Goal: Task Accomplishment & Management: Manage account settings

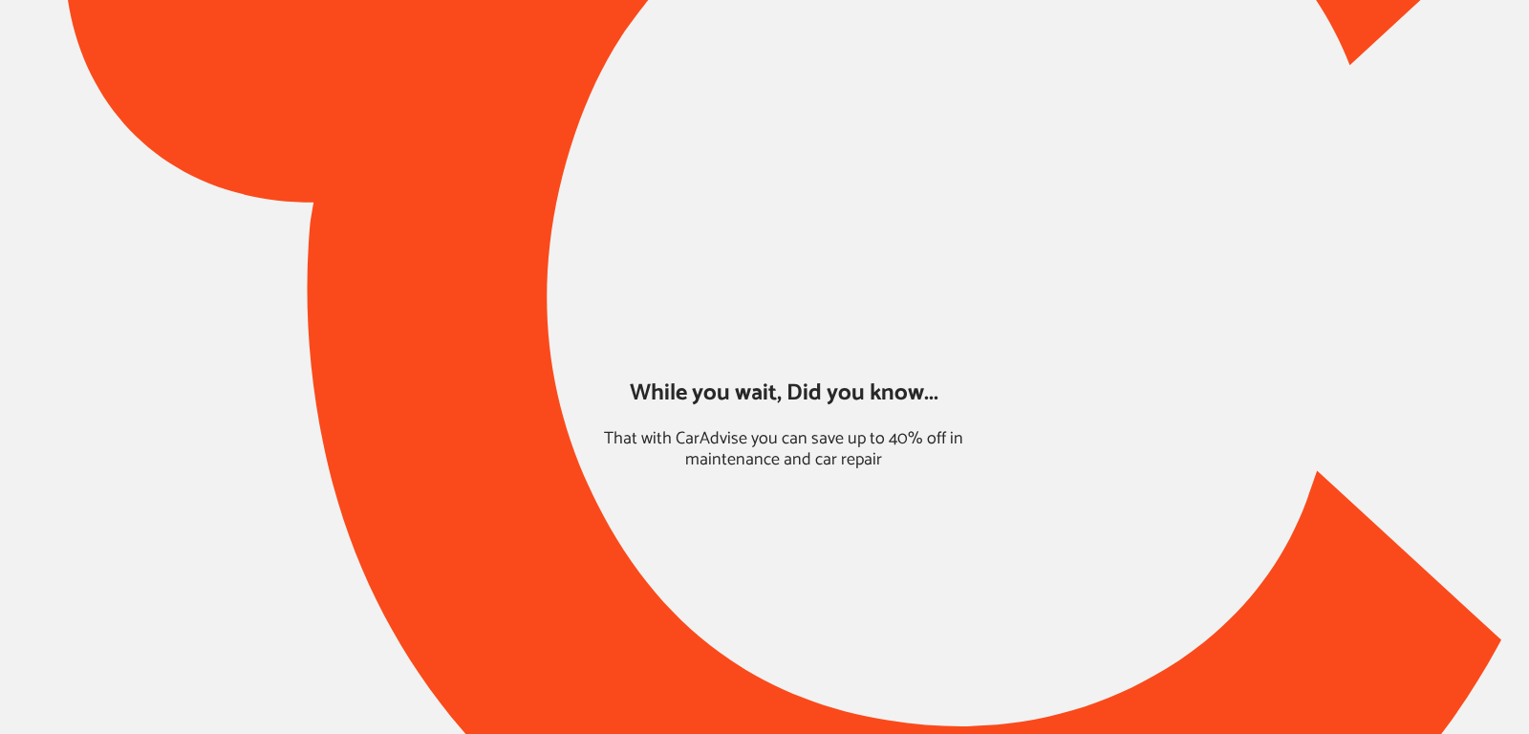
type input "*****"
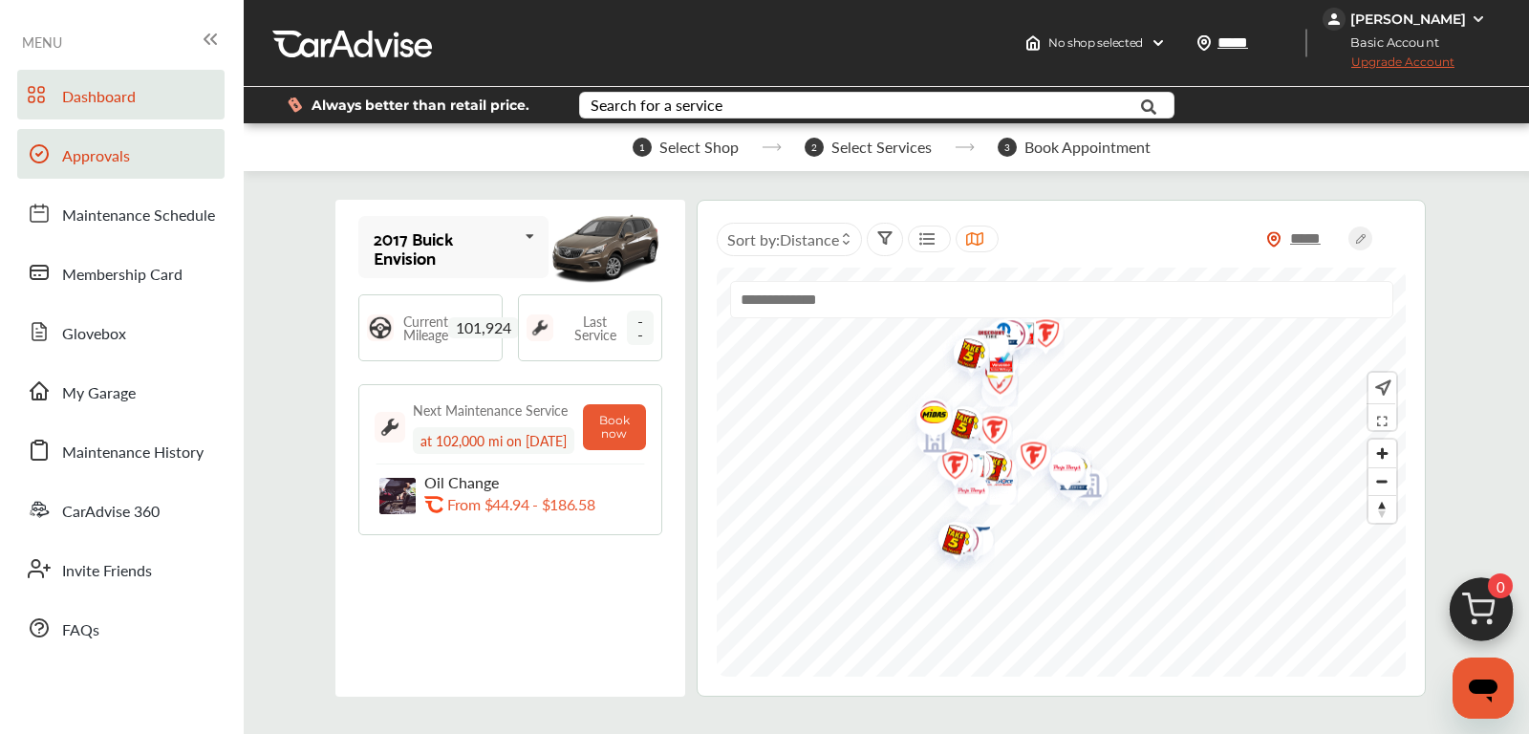
click at [90, 165] on span "Approvals" at bounding box center [96, 156] width 68 height 25
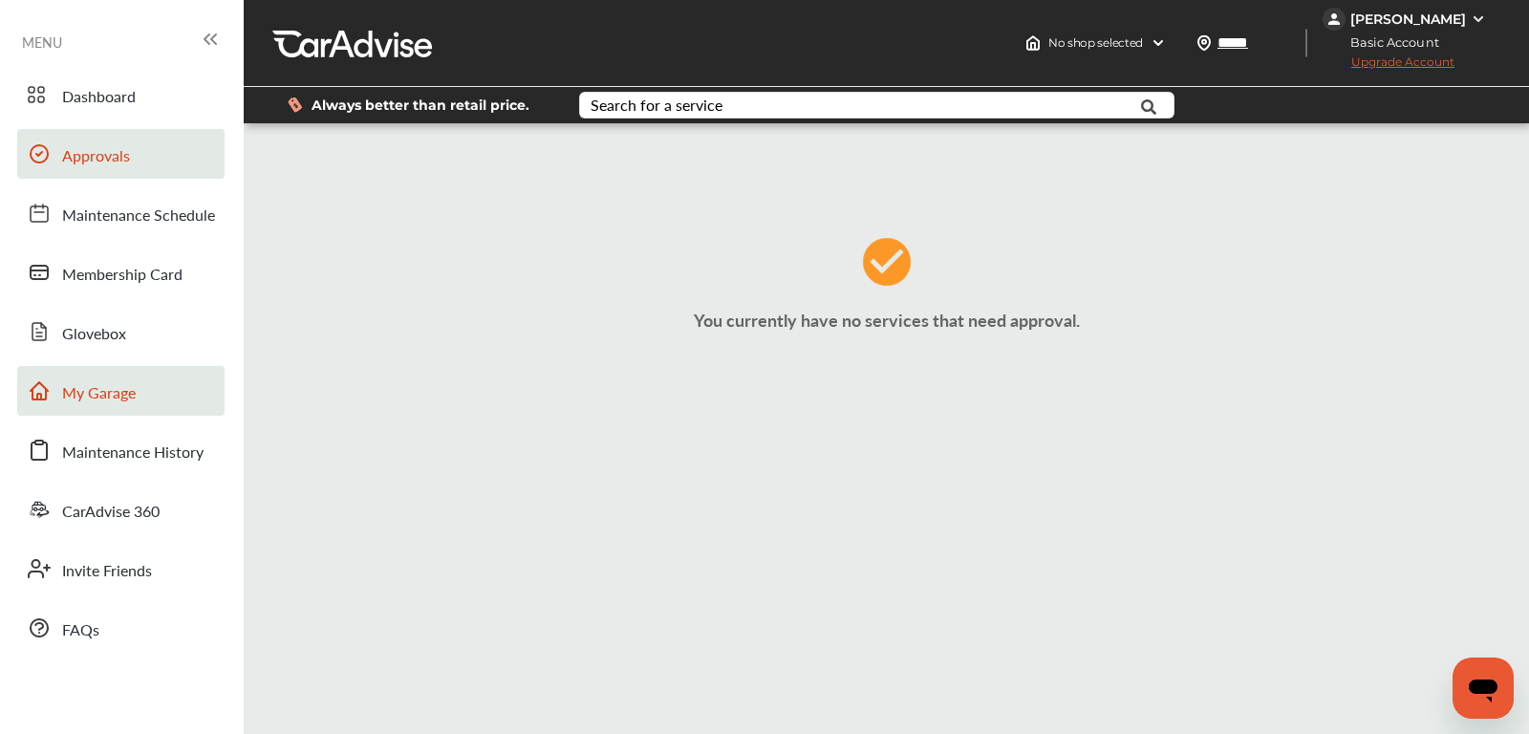
click at [119, 380] on link "My Garage" at bounding box center [120, 391] width 207 height 50
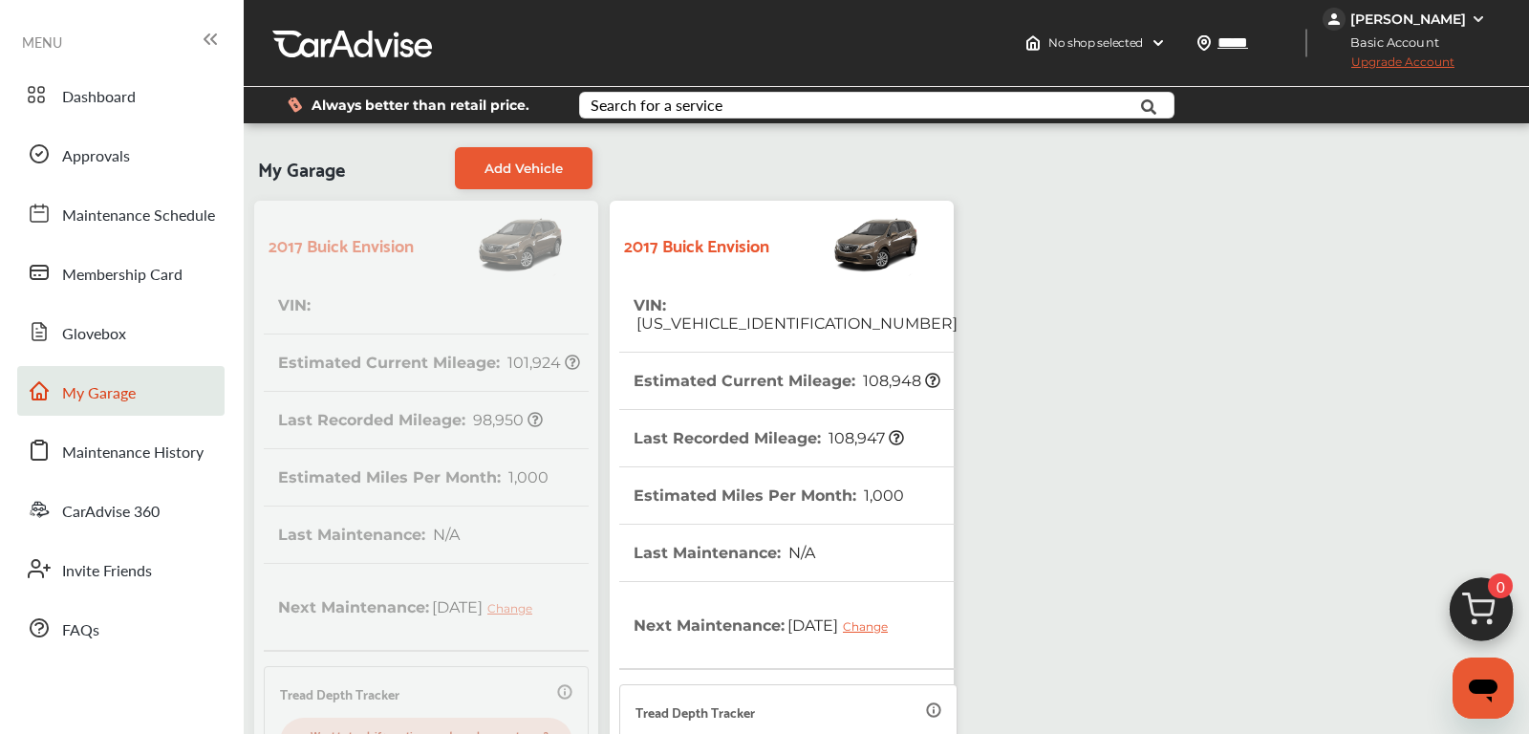
click at [378, 301] on div "2017 Buick Envision VIN : Estimated Current Mileage : 101,924 Last Recorded Mil…" at bounding box center [603, 638] width 711 height 886
click at [680, 281] on th "VIN : [US_VEHICLE_IDENTIFICATION_NUMBER]" at bounding box center [795, 314] width 324 height 75
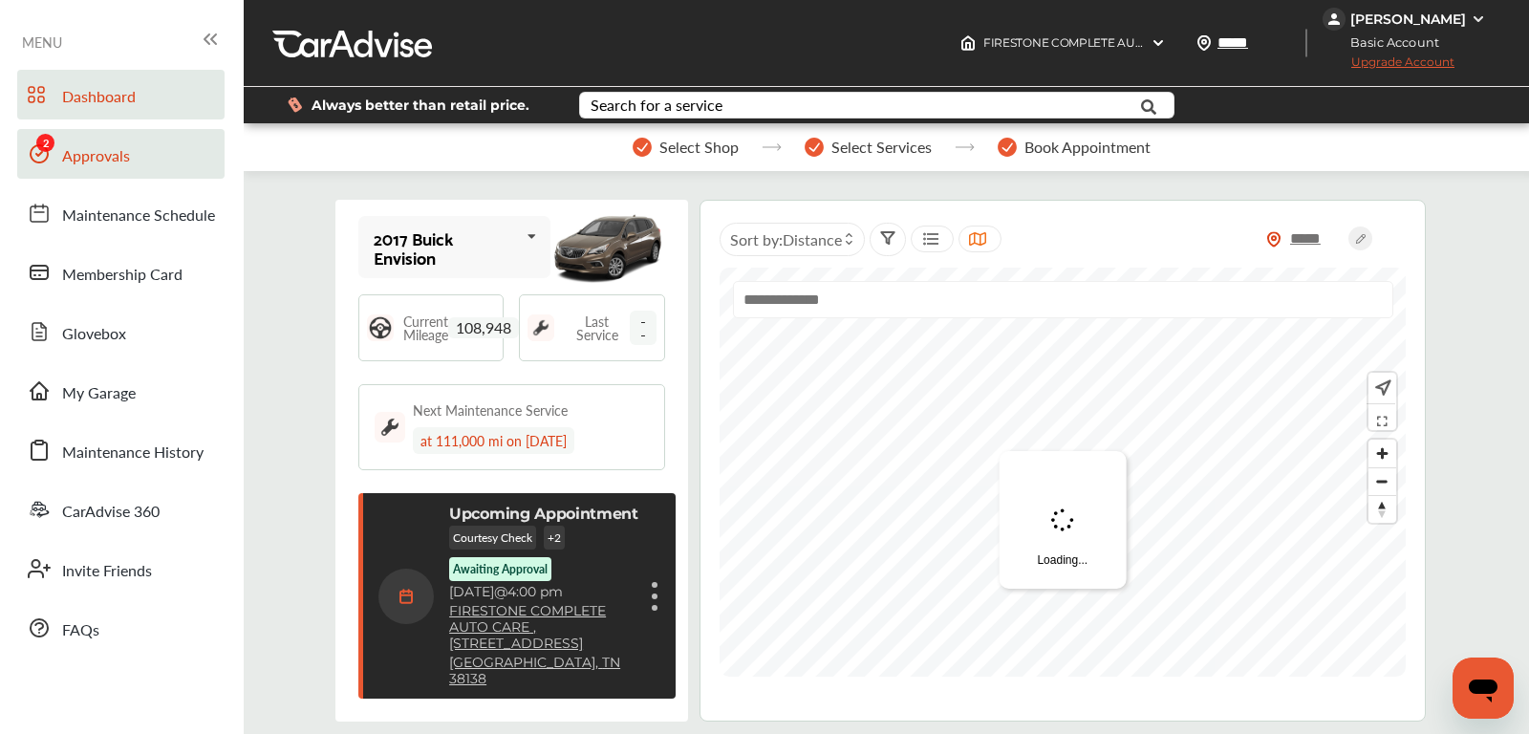
click at [127, 129] on link "Approvals" at bounding box center [120, 154] width 207 height 50
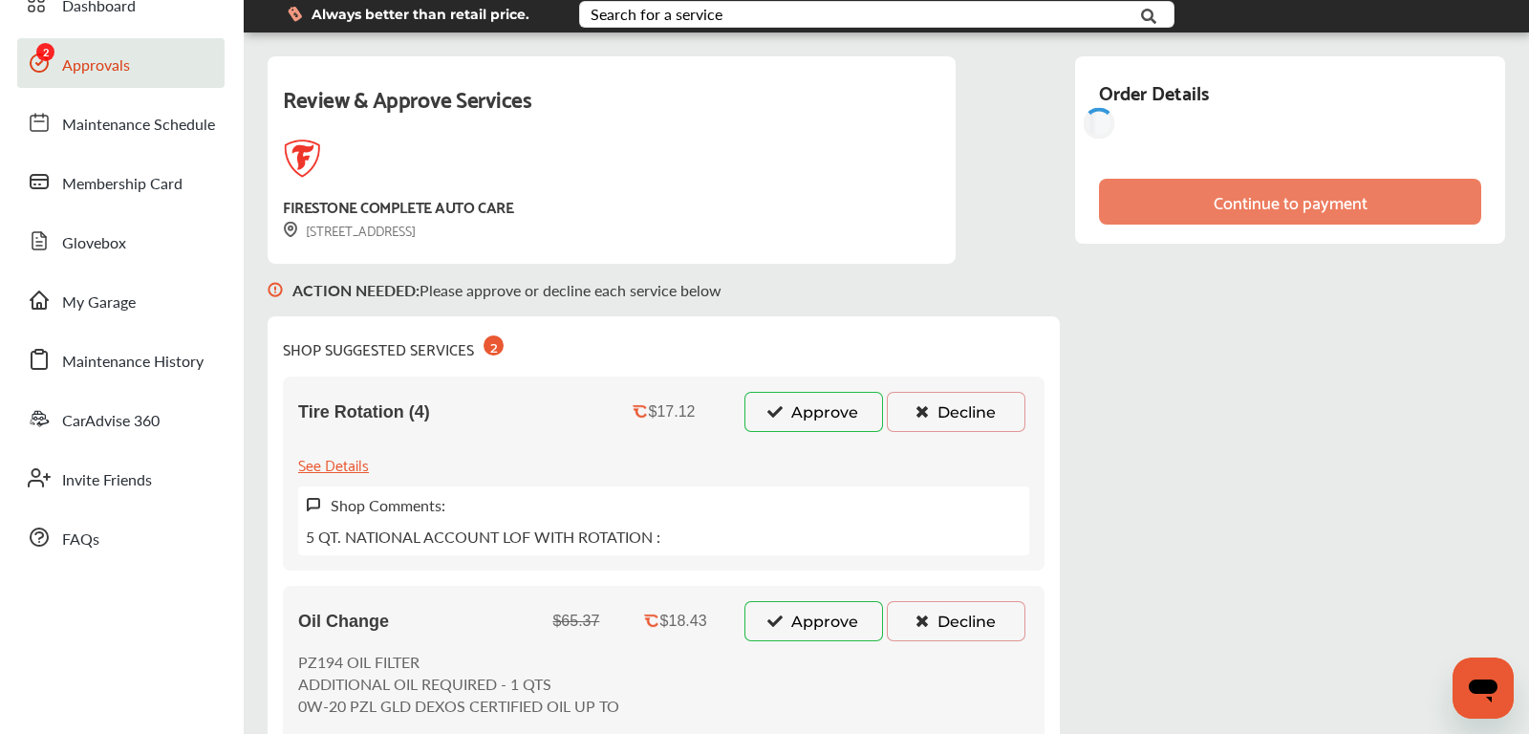
scroll to position [105, 0]
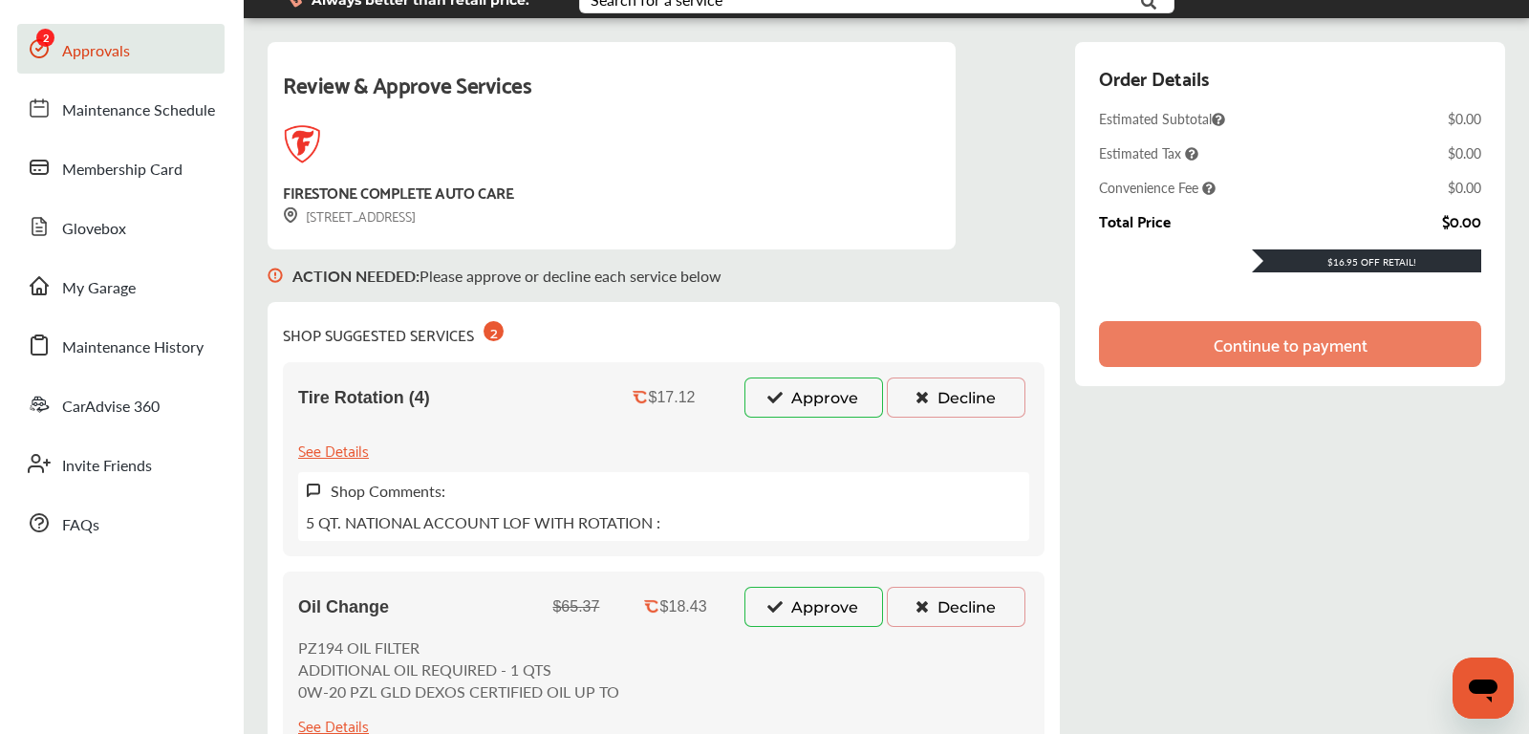
click at [798, 407] on button "Approve" at bounding box center [813, 397] width 139 height 40
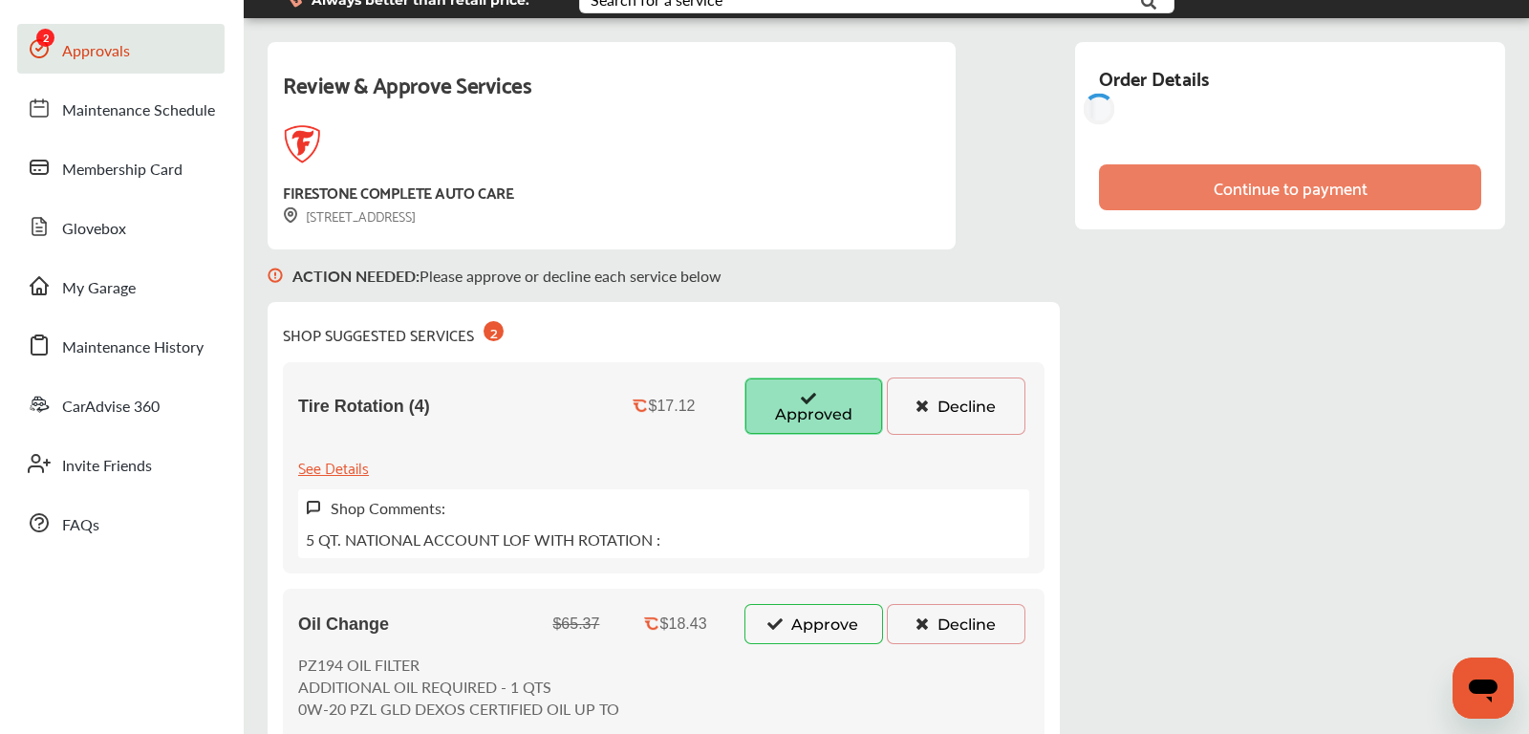
click at [788, 608] on button "Approve" at bounding box center [813, 624] width 139 height 40
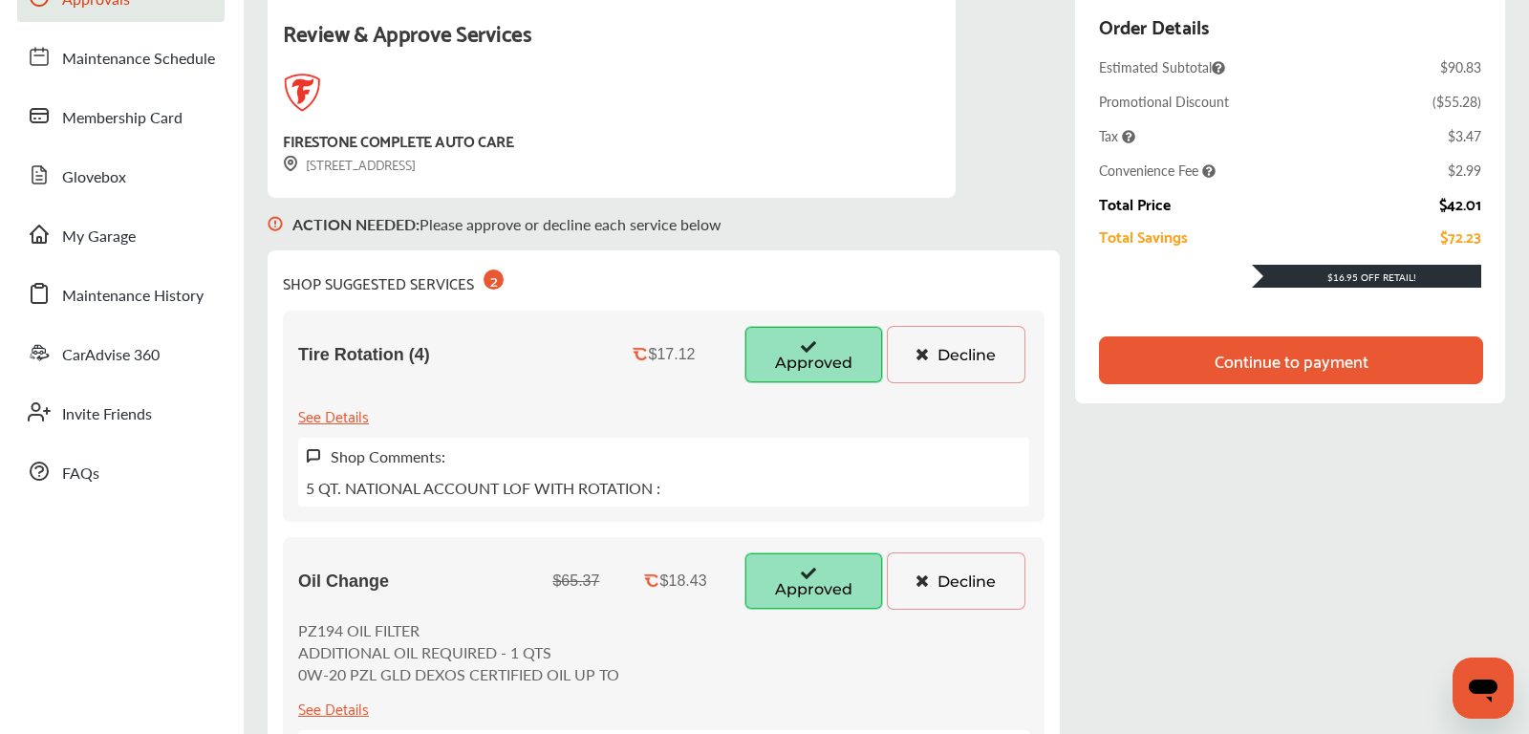
scroll to position [158, 0]
click at [1000, 352] on button "Decline" at bounding box center [956, 353] width 139 height 57
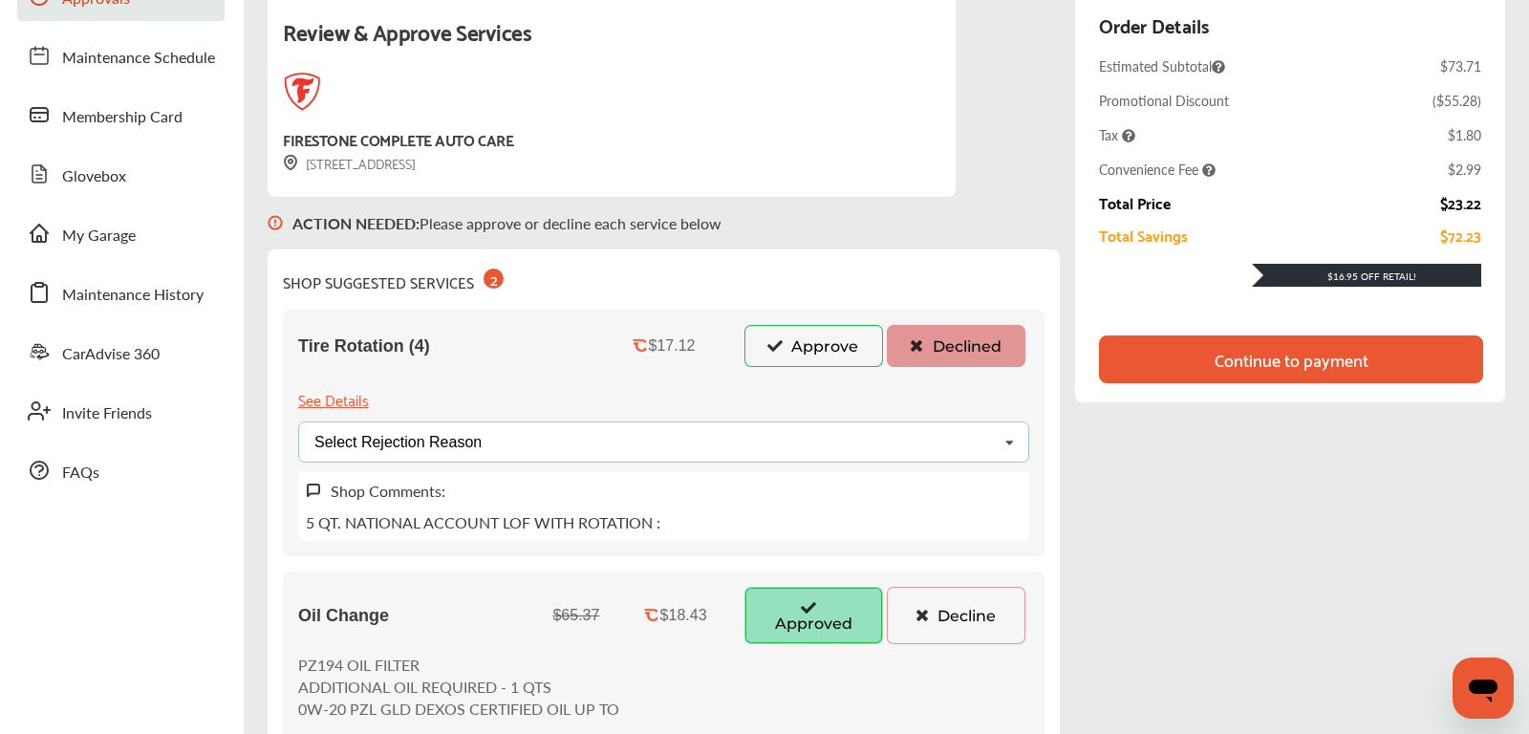
click at [535, 452] on div "Select Rejection Reason Price Not Required More Info Needed Other" at bounding box center [663, 441] width 731 height 41
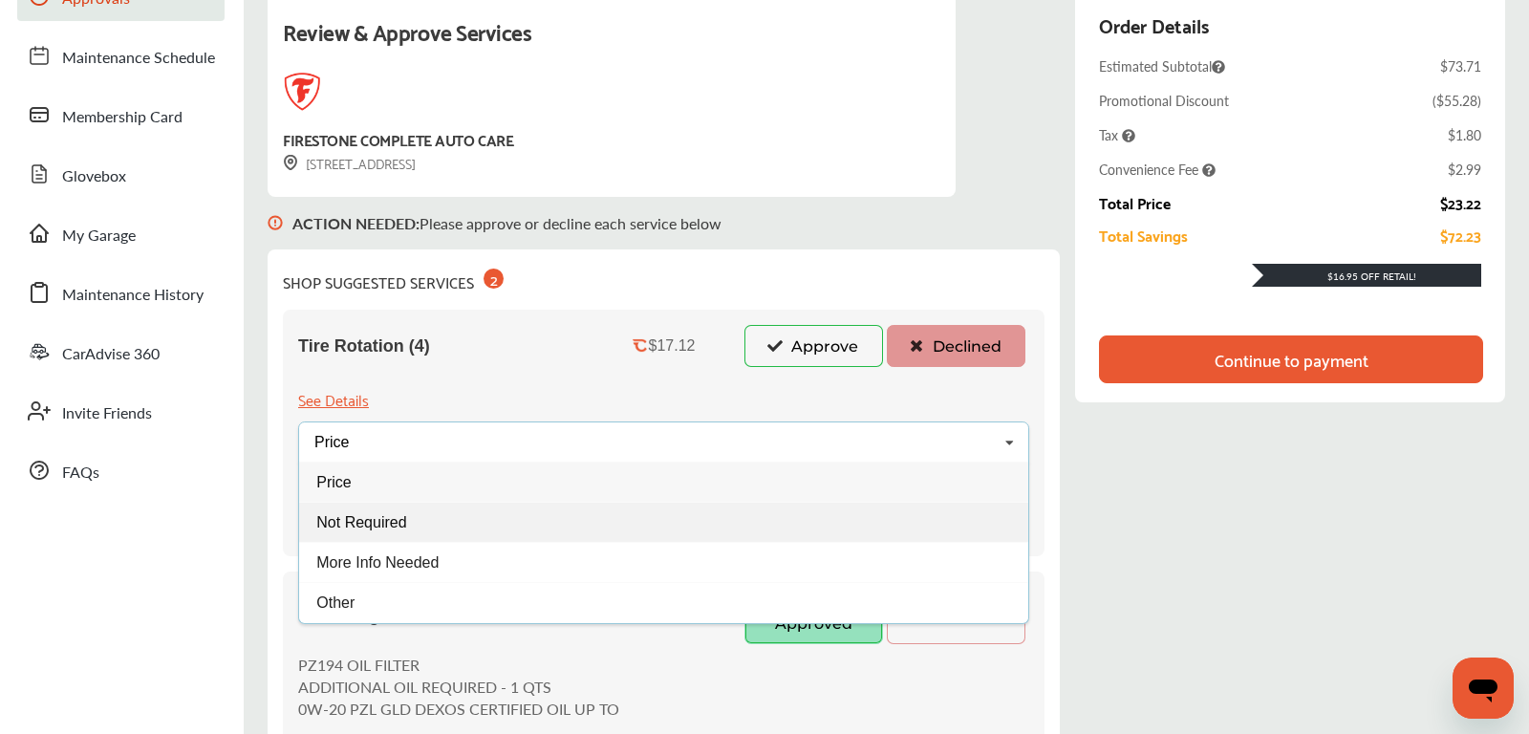
click at [430, 516] on div "Not Required" at bounding box center [663, 522] width 729 height 40
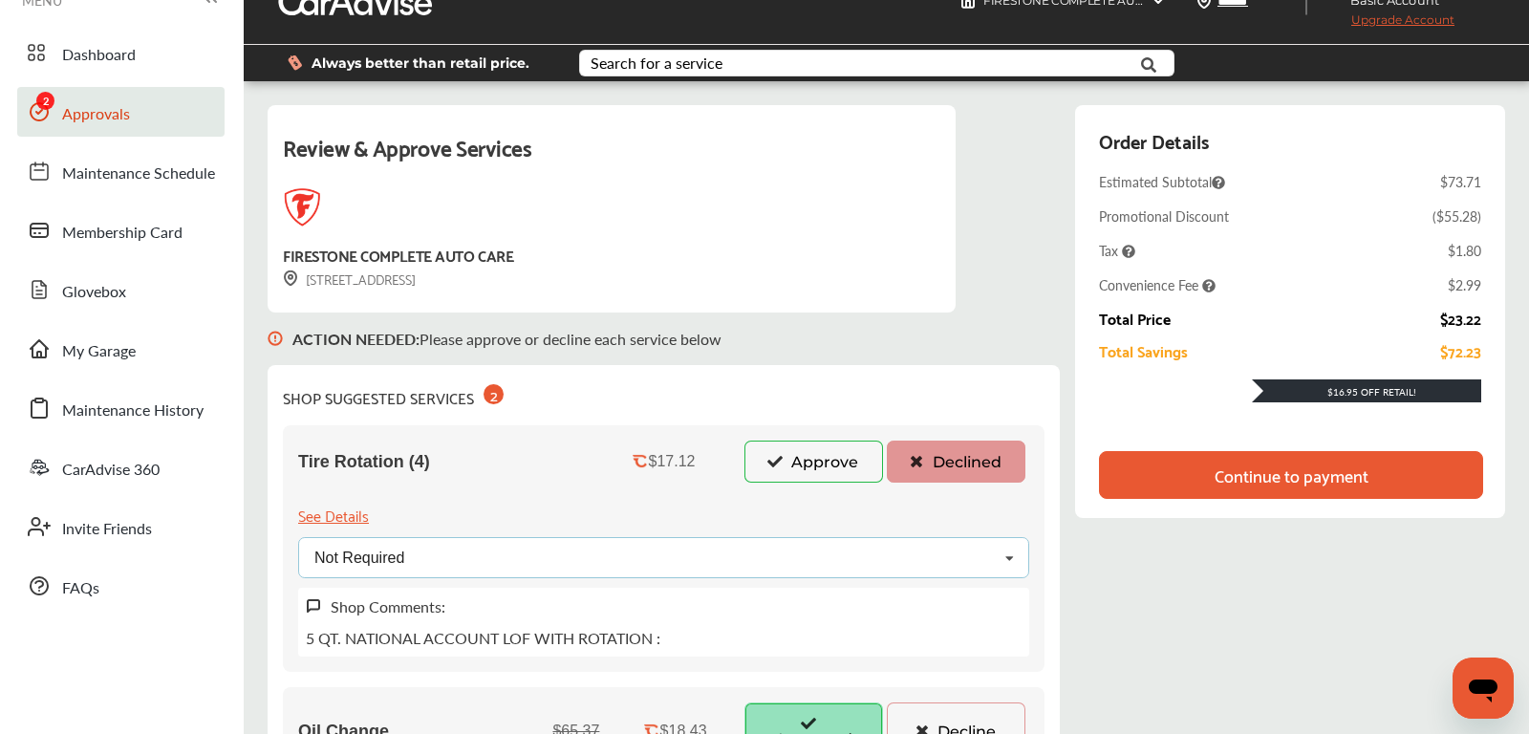
scroll to position [40, 0]
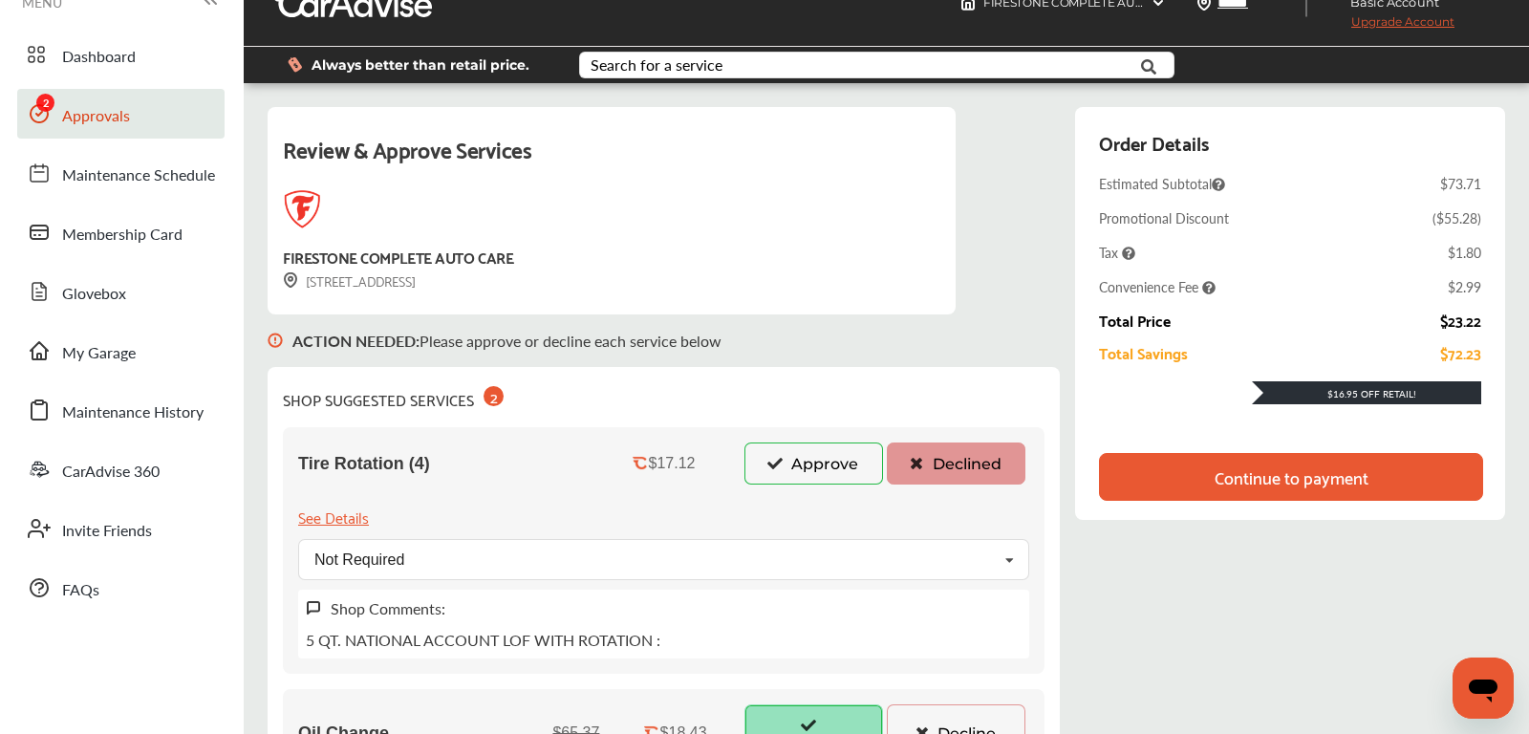
click at [1230, 472] on div "Continue to payment" at bounding box center [1291, 476] width 154 height 19
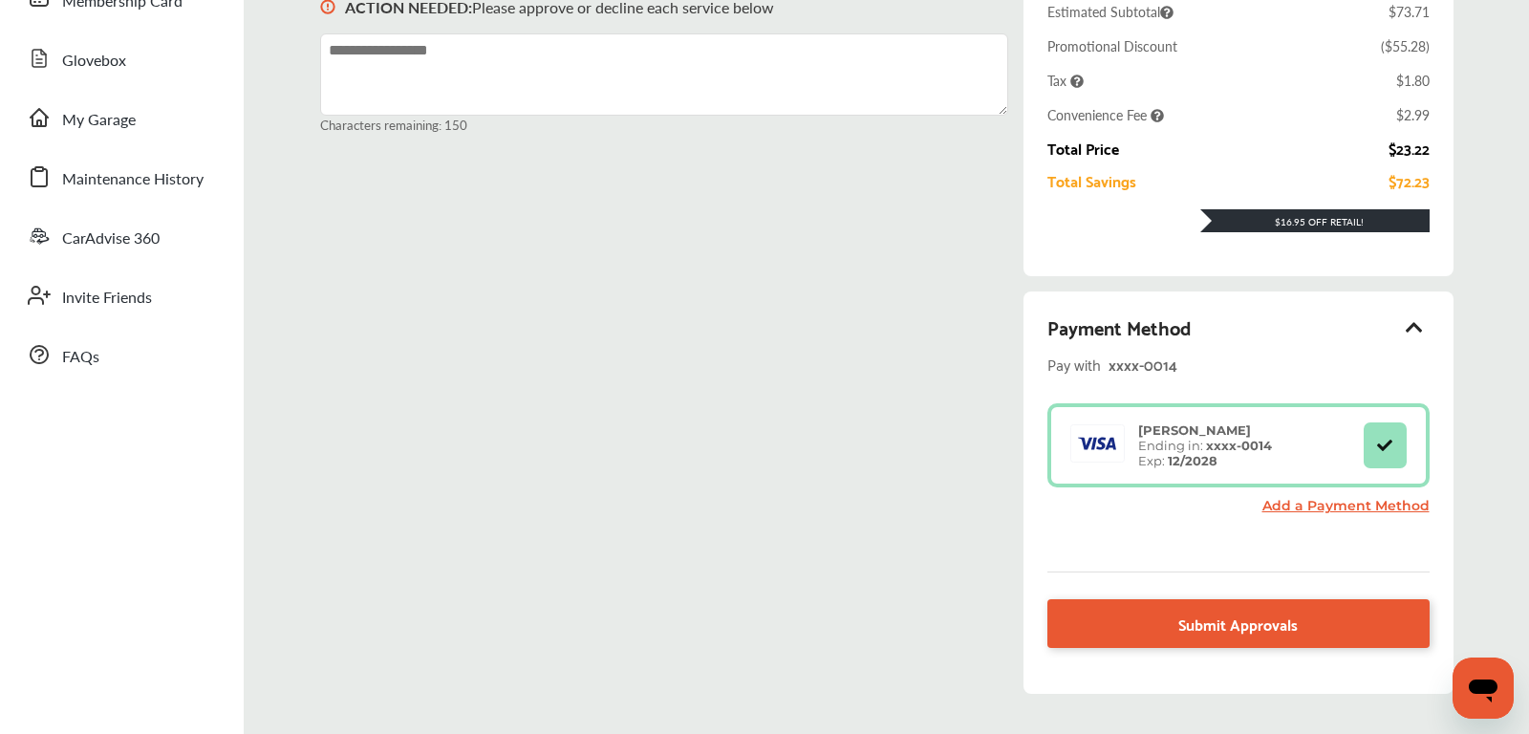
scroll to position [279, 0]
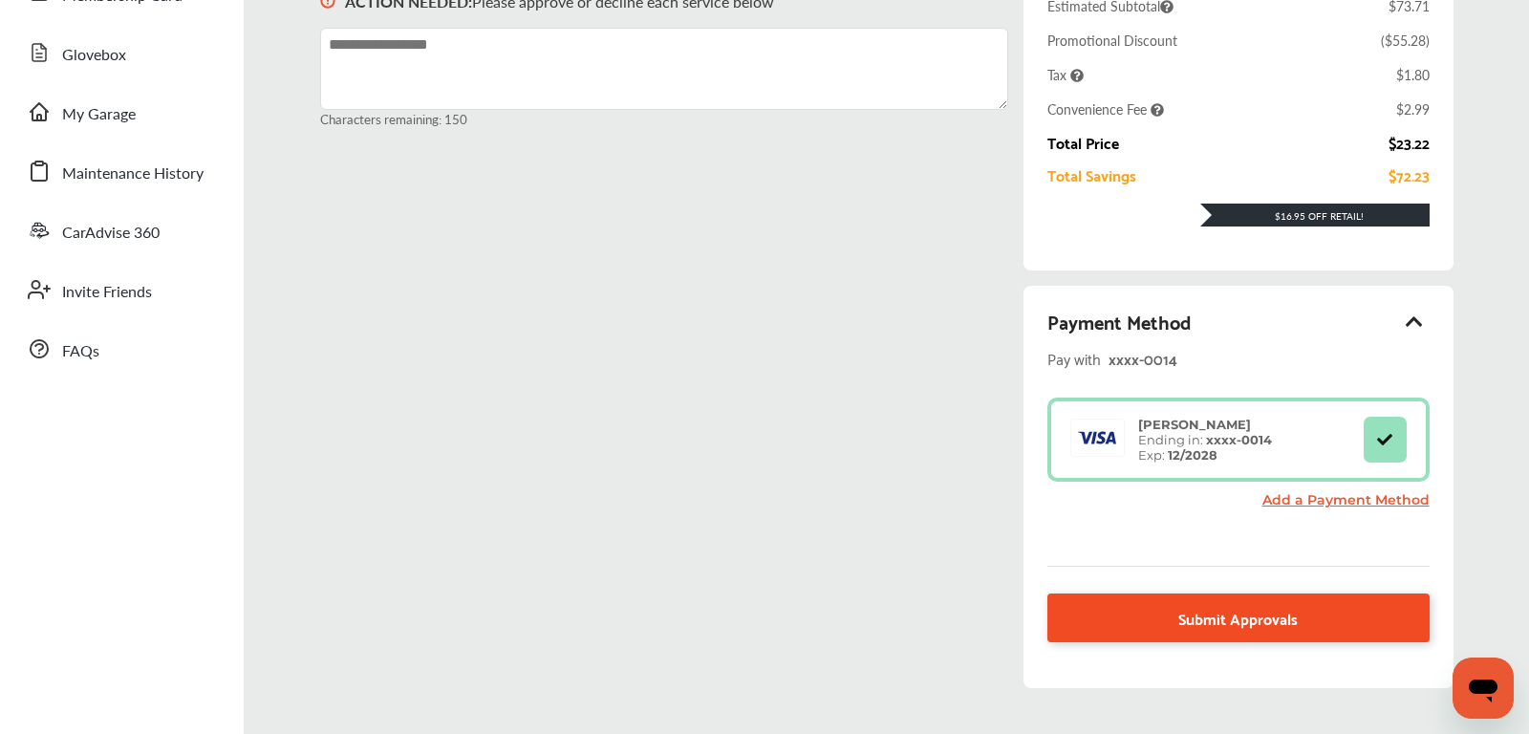
click at [1124, 619] on link "Submit Approvals" at bounding box center [1238, 617] width 382 height 49
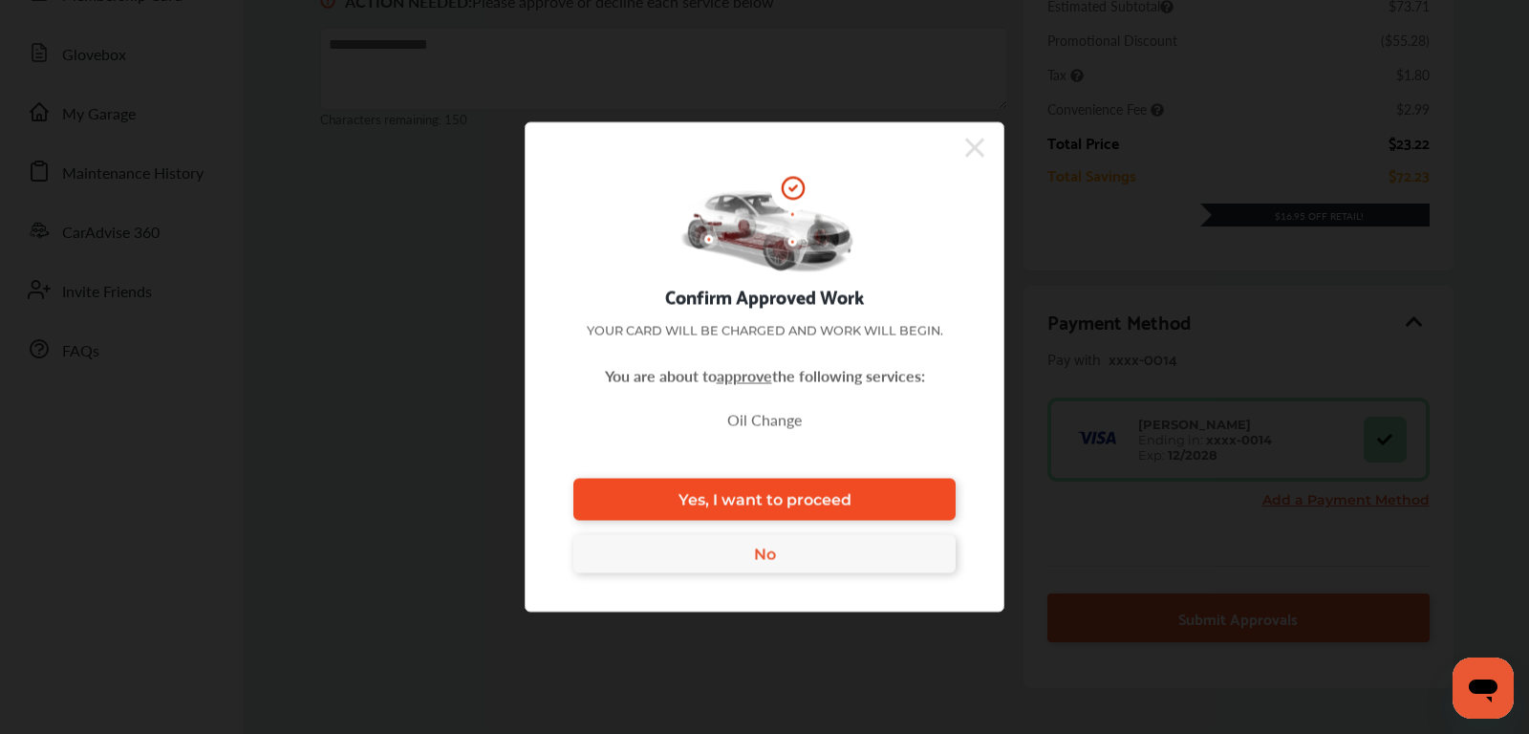
click at [820, 499] on span "Yes, I want to proceed" at bounding box center [764, 499] width 173 height 18
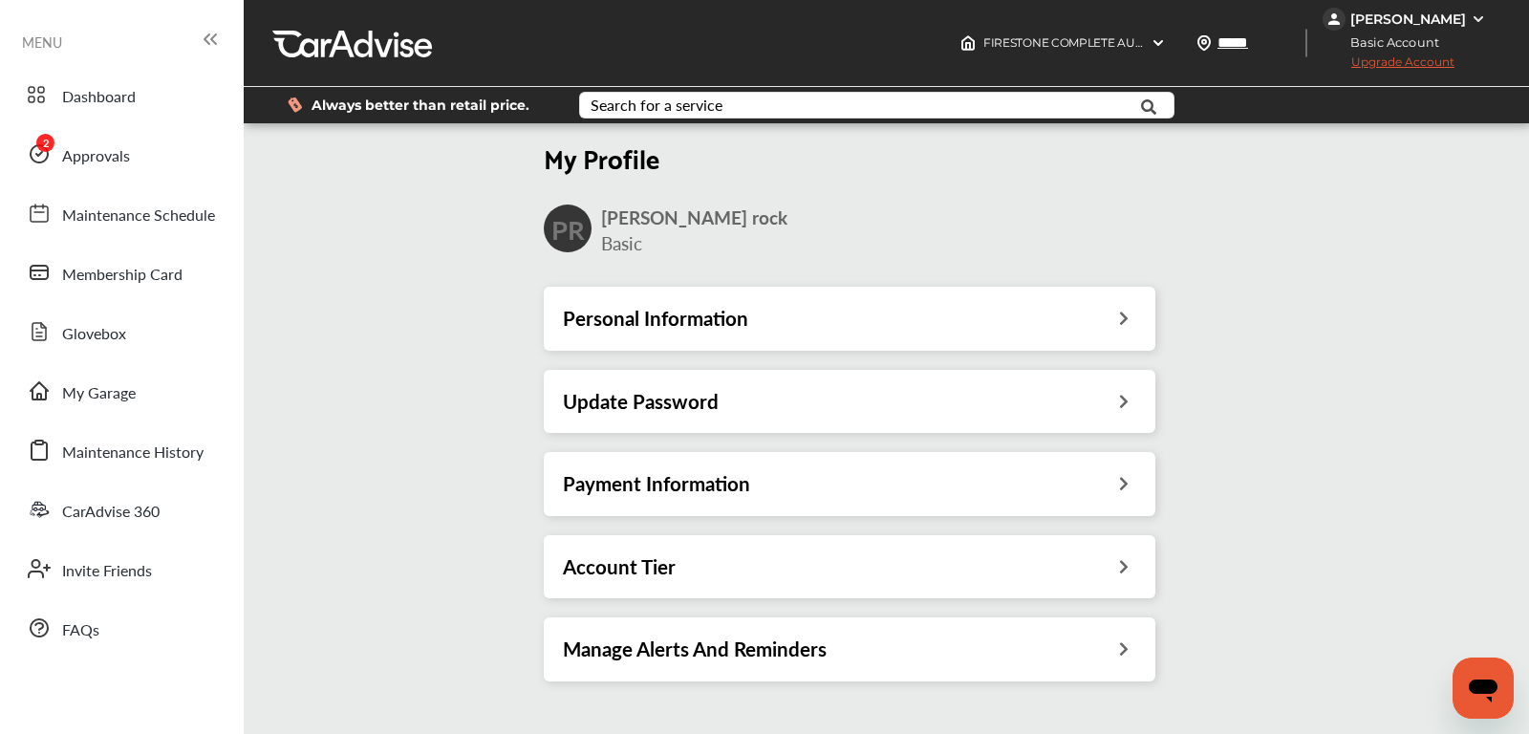
click at [637, 487] on h3 "Payment Information" at bounding box center [656, 483] width 187 height 25
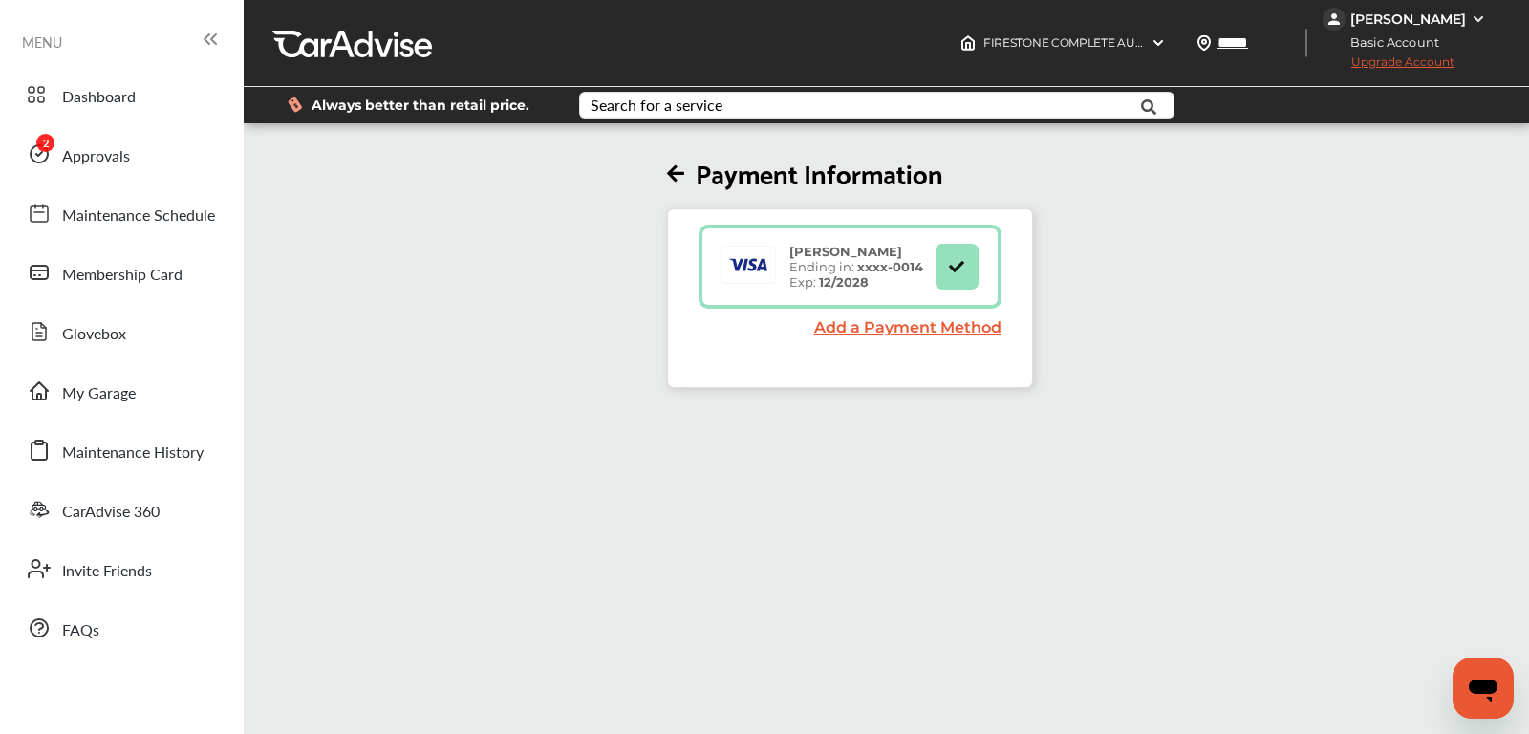
click at [883, 329] on link "Add a Payment Method" at bounding box center [907, 327] width 187 height 18
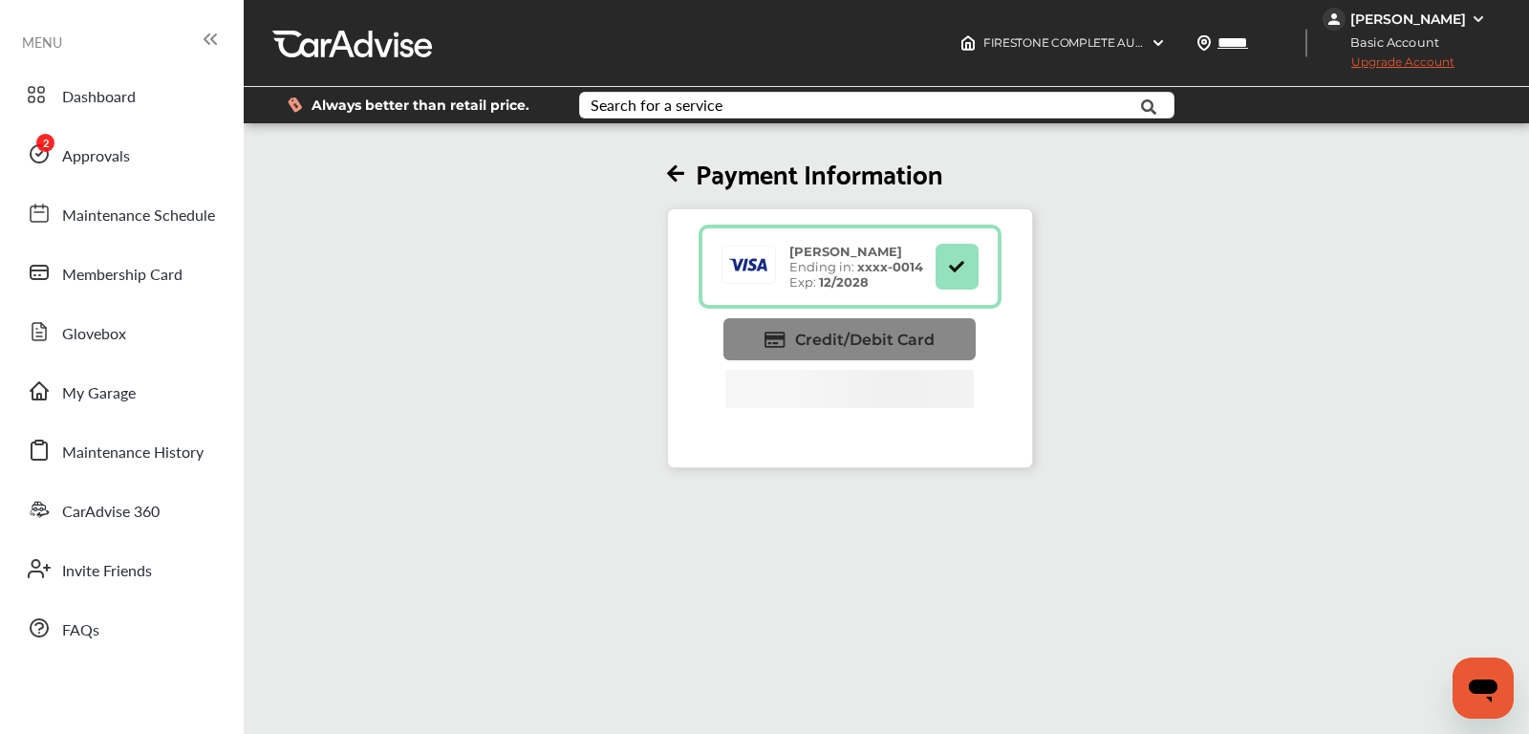
click at [859, 344] on span "Credit/Debit Card" at bounding box center [864, 340] width 139 height 18
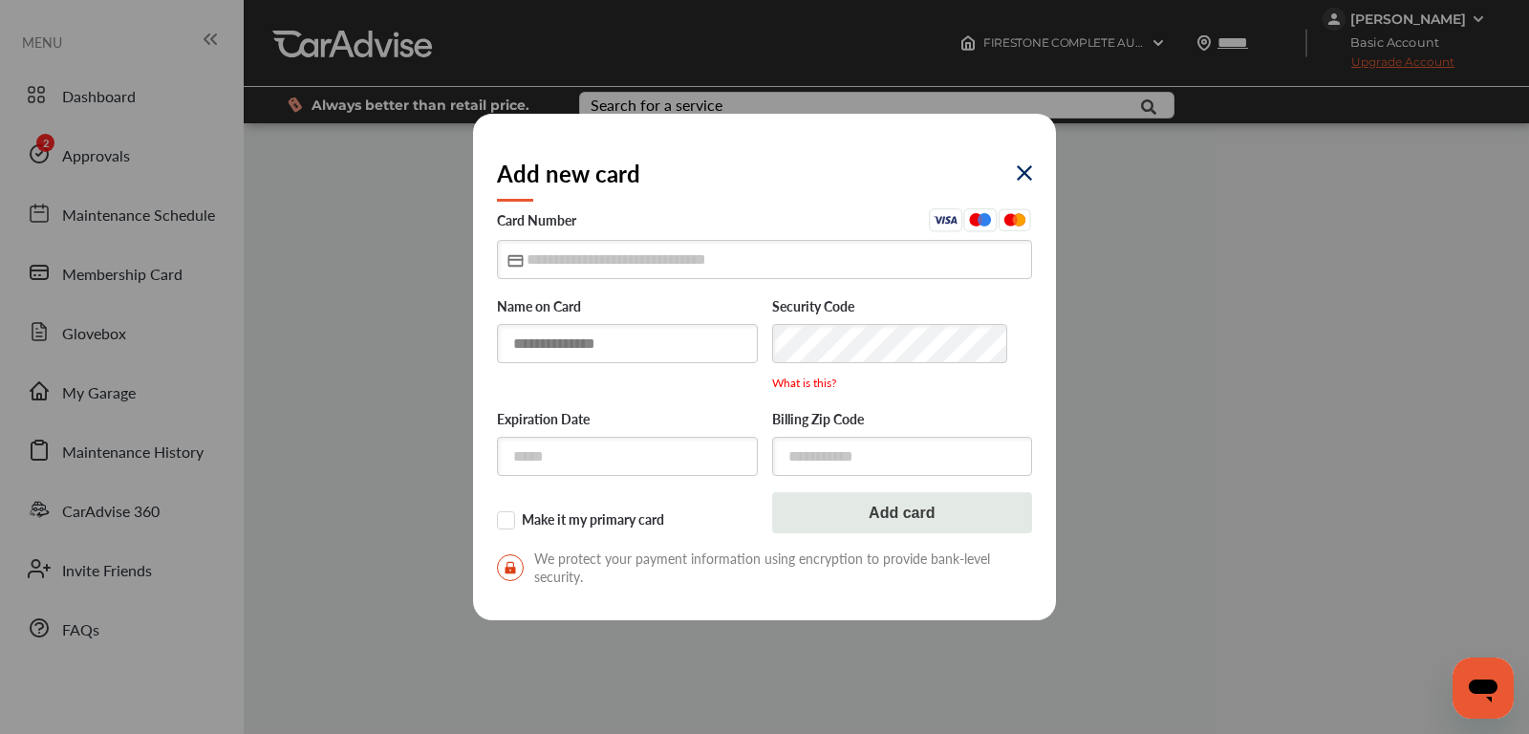
click at [578, 340] on input "text" at bounding box center [627, 343] width 261 height 39
type input "**********"
click at [649, 256] on input "text" at bounding box center [764, 259] width 535 height 39
type input "**********"
click at [669, 458] on input "text" at bounding box center [627, 457] width 261 height 39
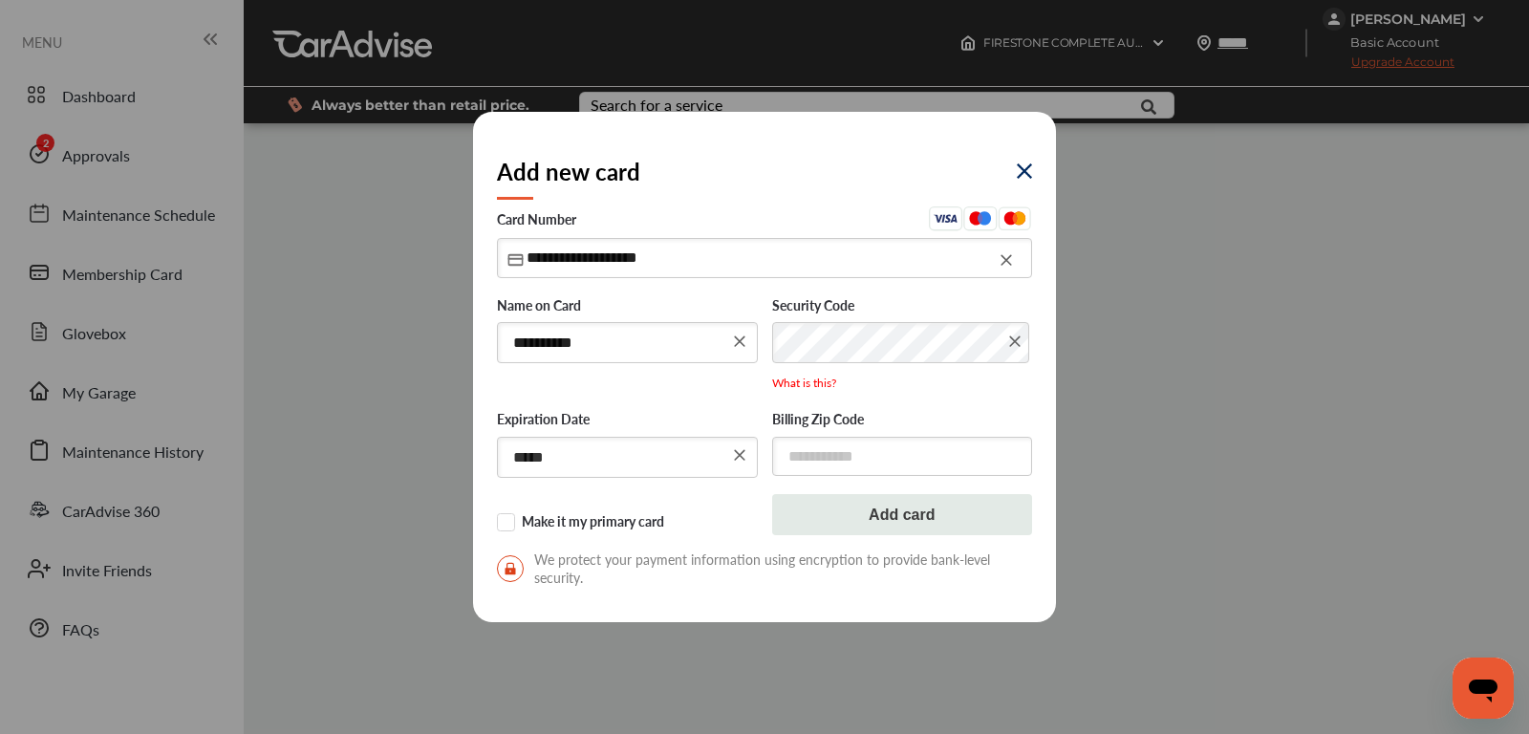
type input "*****"
click at [802, 463] on input "text" at bounding box center [902, 456] width 261 height 39
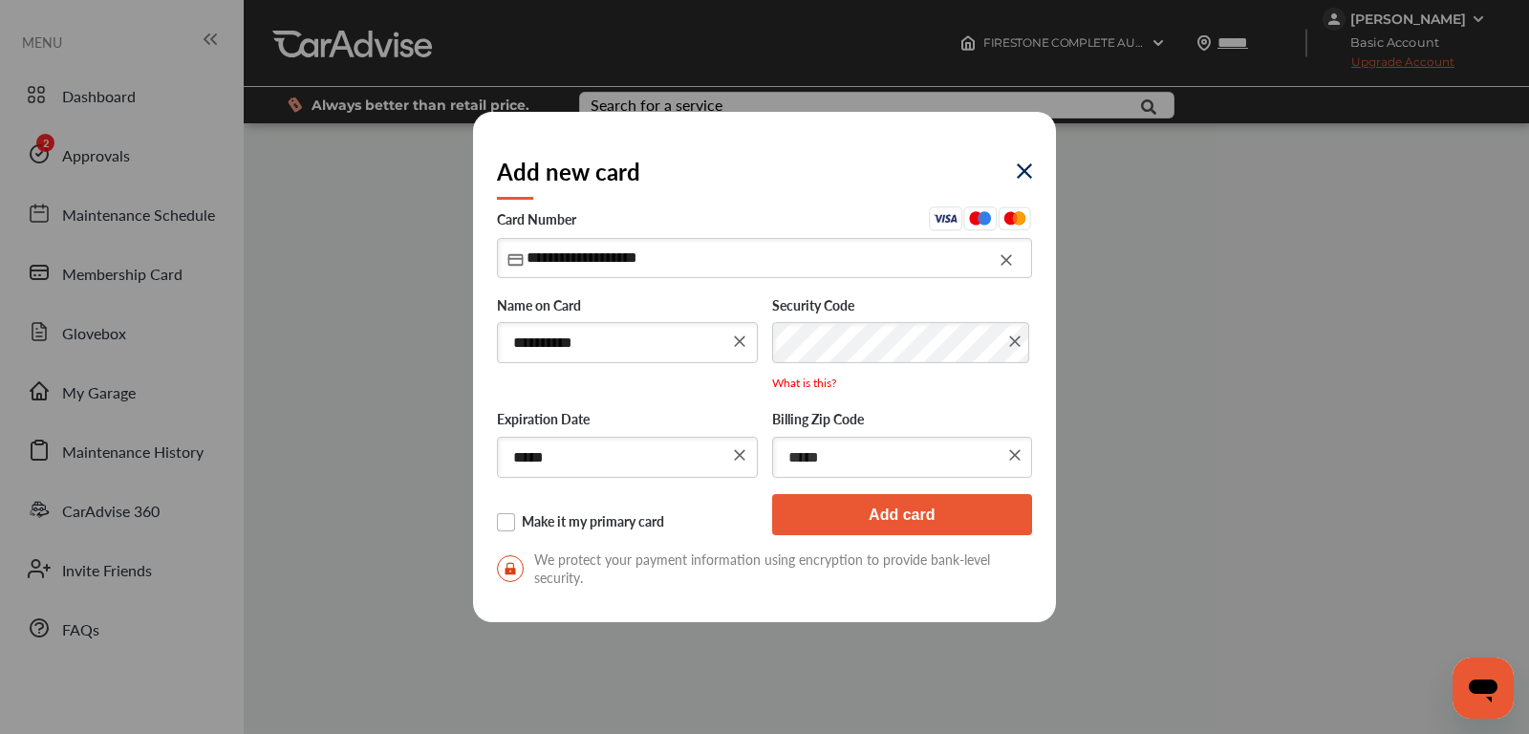
type input "*****"
click at [513, 518] on label "Make it my primary card" at bounding box center [627, 522] width 261 height 19
click at [861, 525] on button "Add card" at bounding box center [902, 514] width 261 height 41
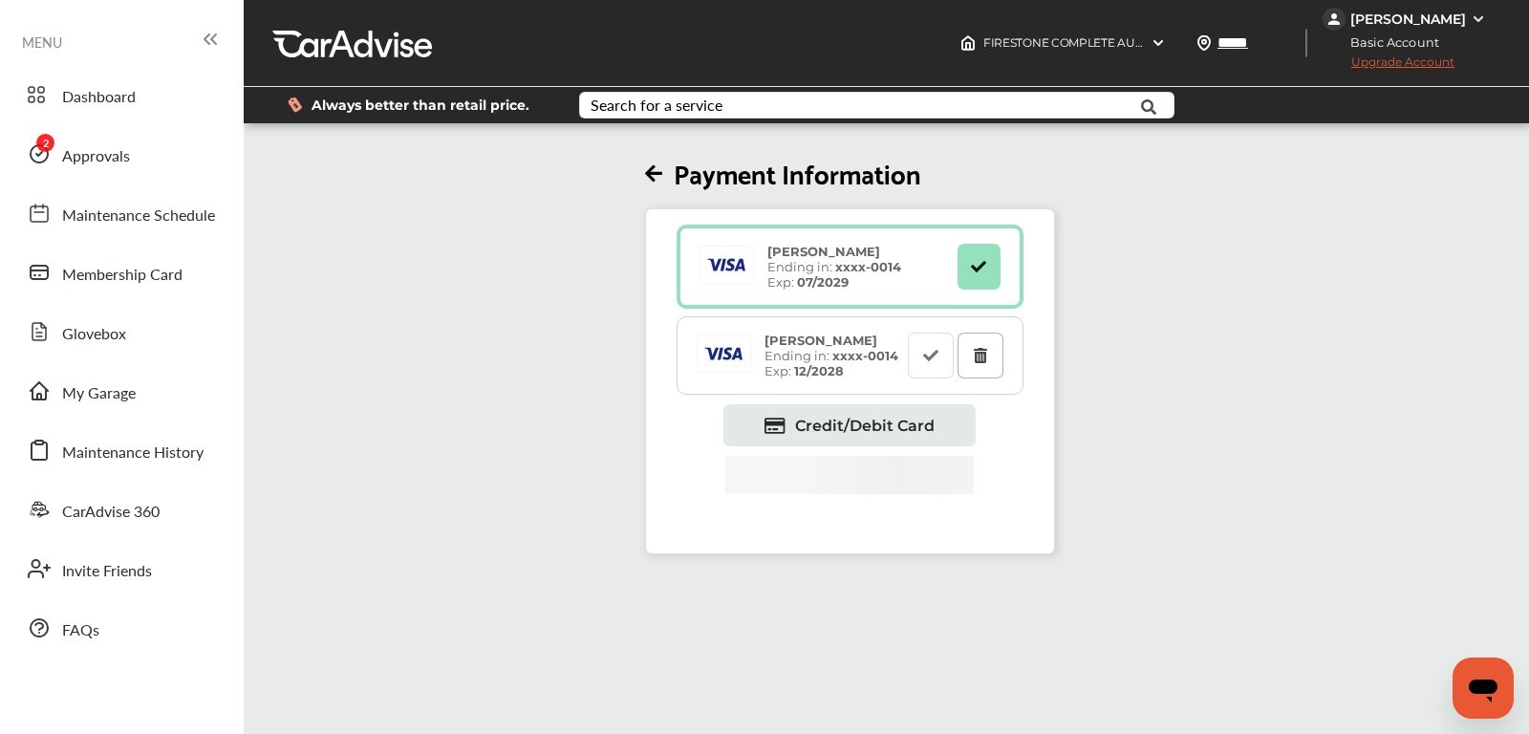
click at [976, 359] on icon at bounding box center [980, 354] width 18 height 13
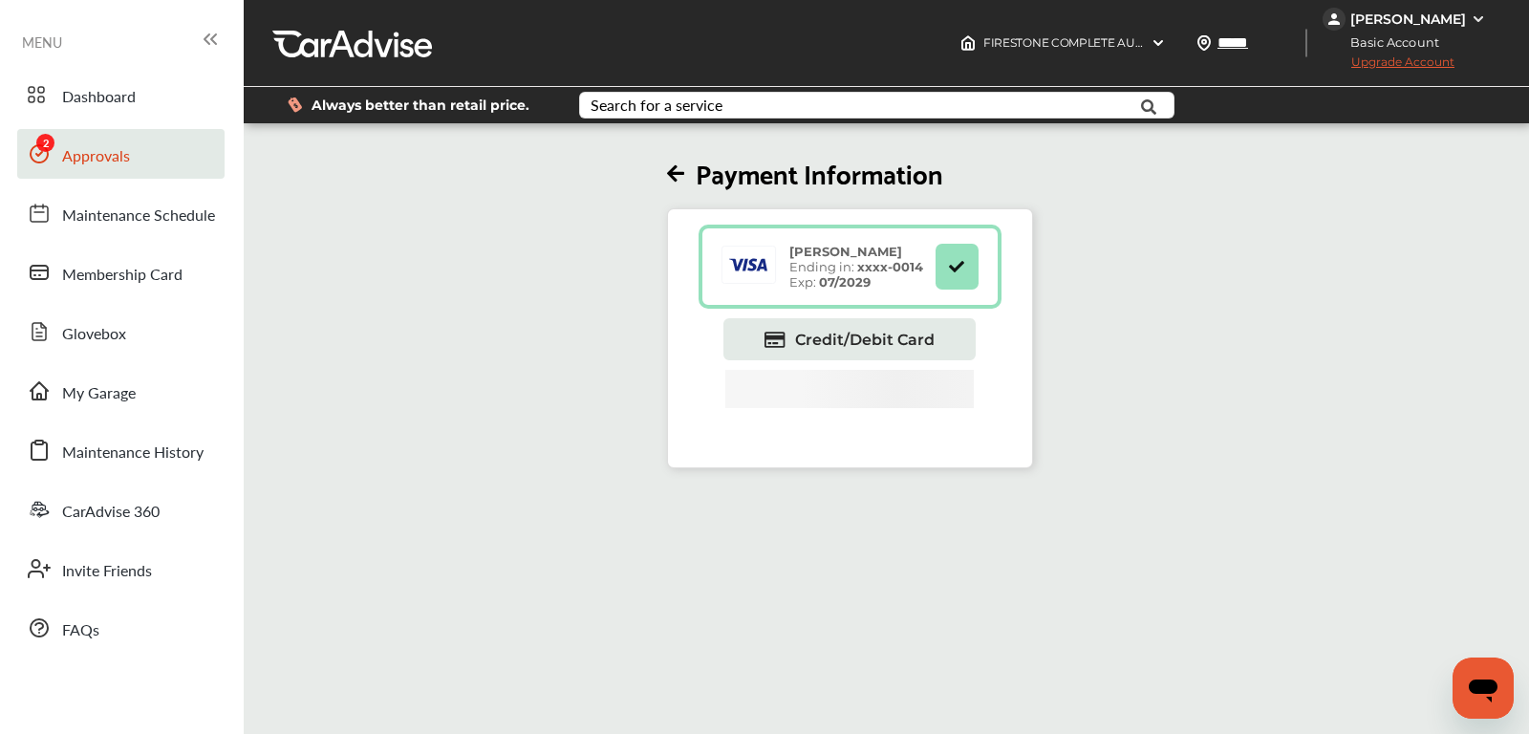
click at [128, 157] on span "Approvals" at bounding box center [96, 156] width 68 height 25
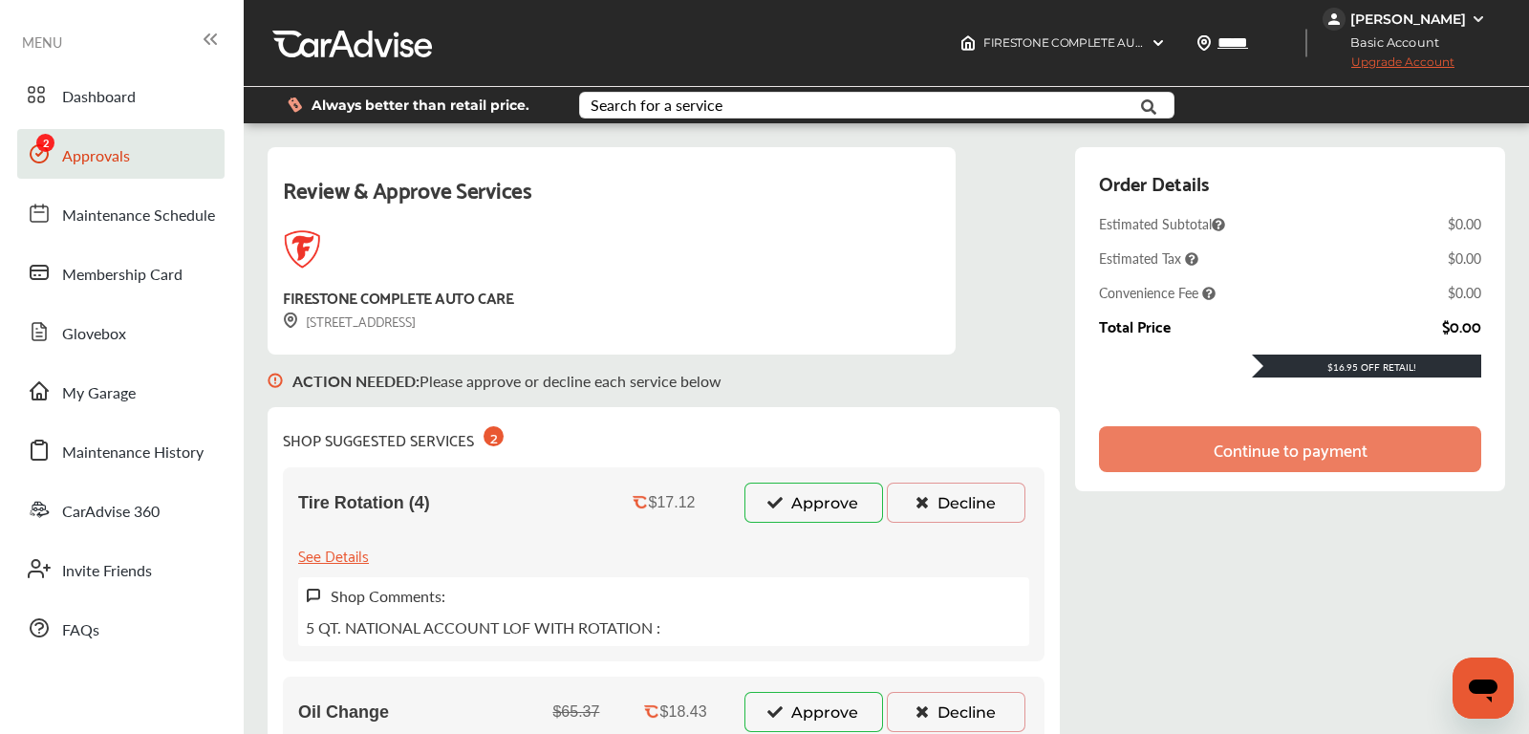
click at [967, 503] on button "Decline" at bounding box center [956, 502] width 139 height 40
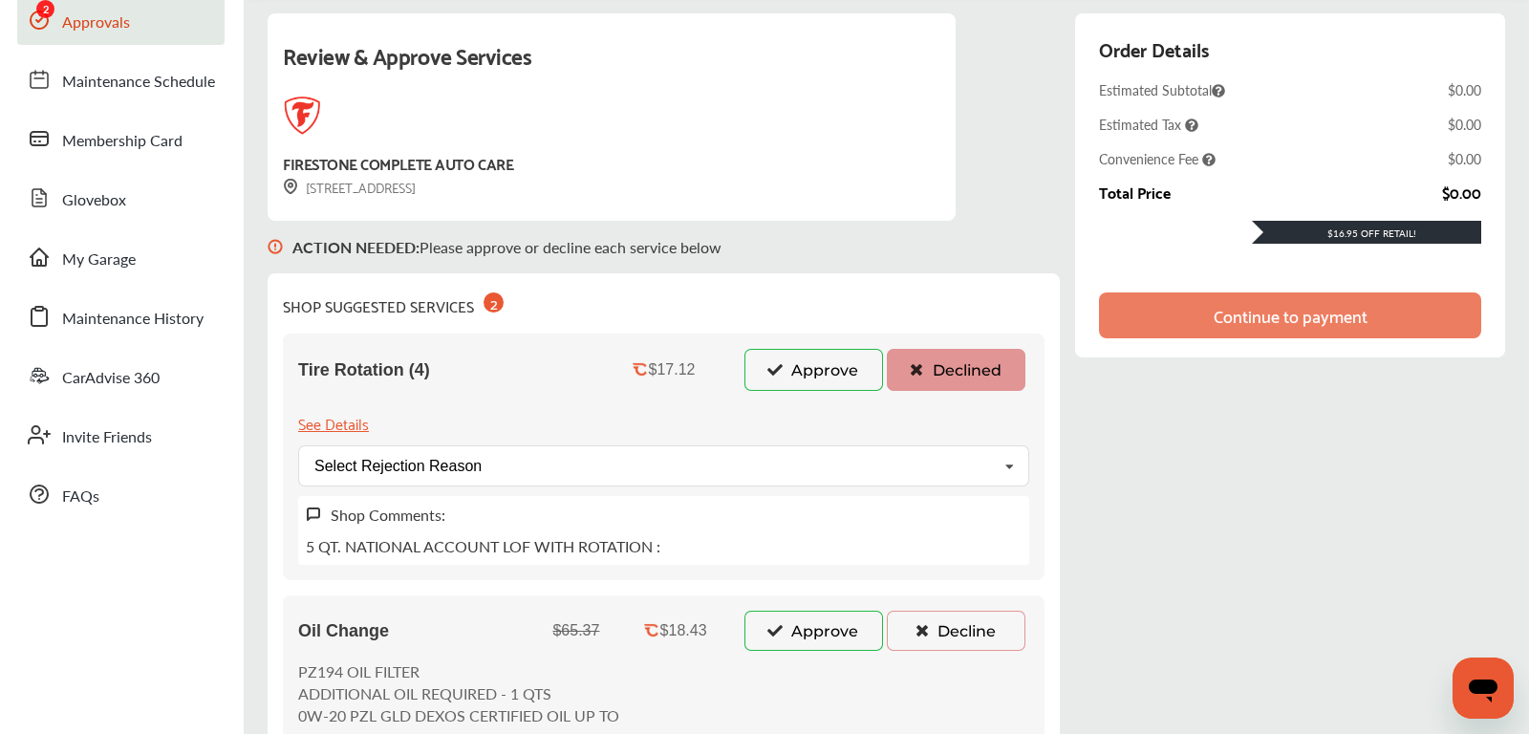
scroll to position [166, 0]
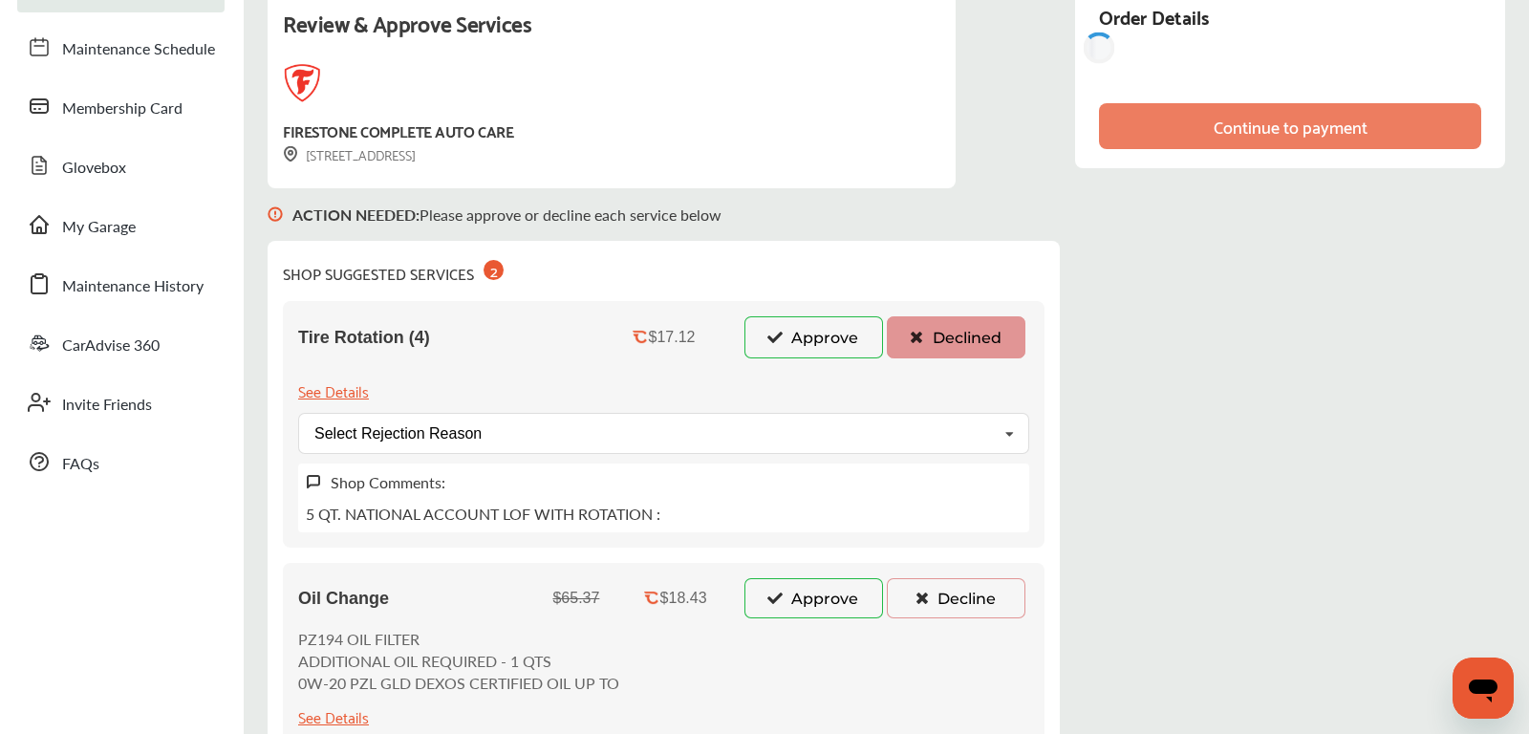
click at [816, 590] on button "Approve" at bounding box center [813, 598] width 139 height 40
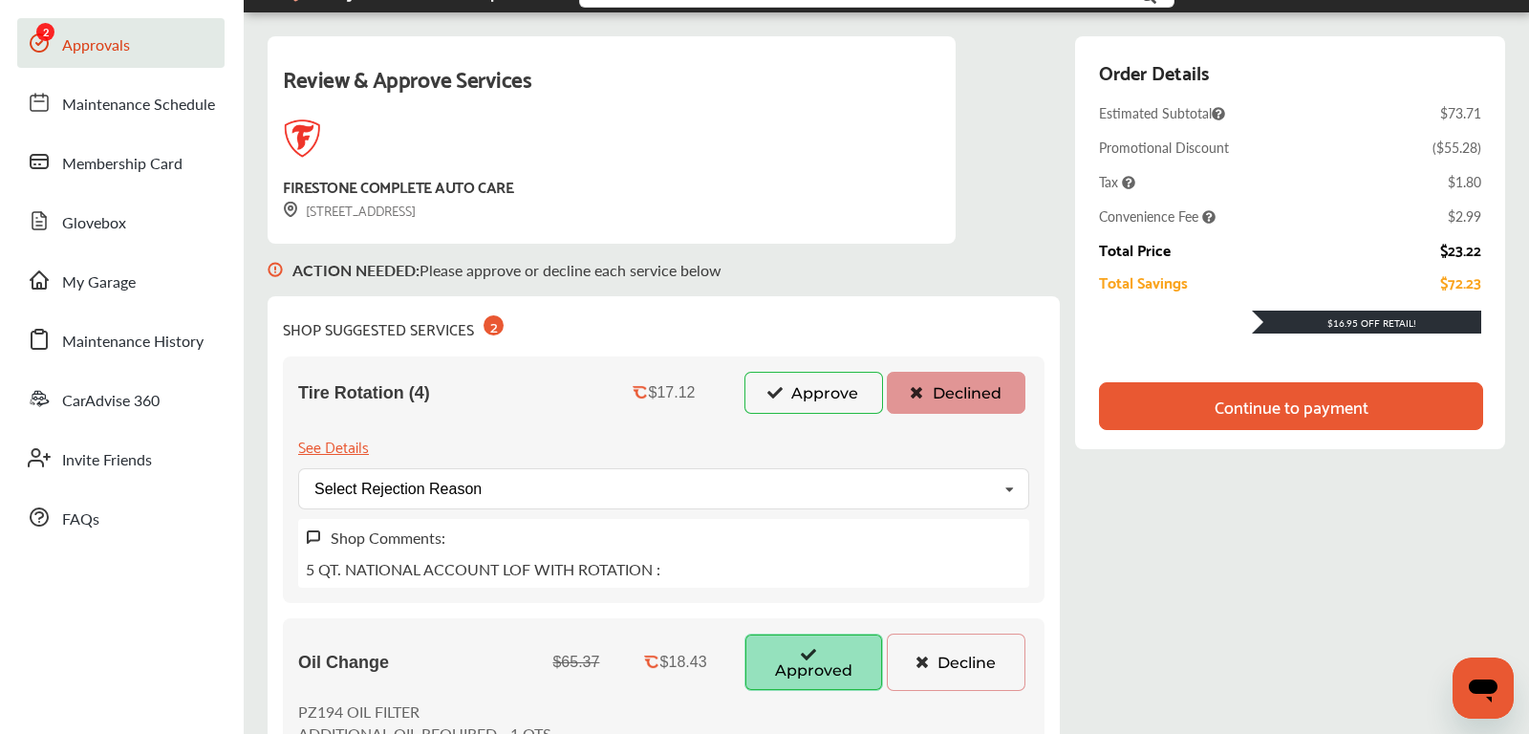
scroll to position [10, 0]
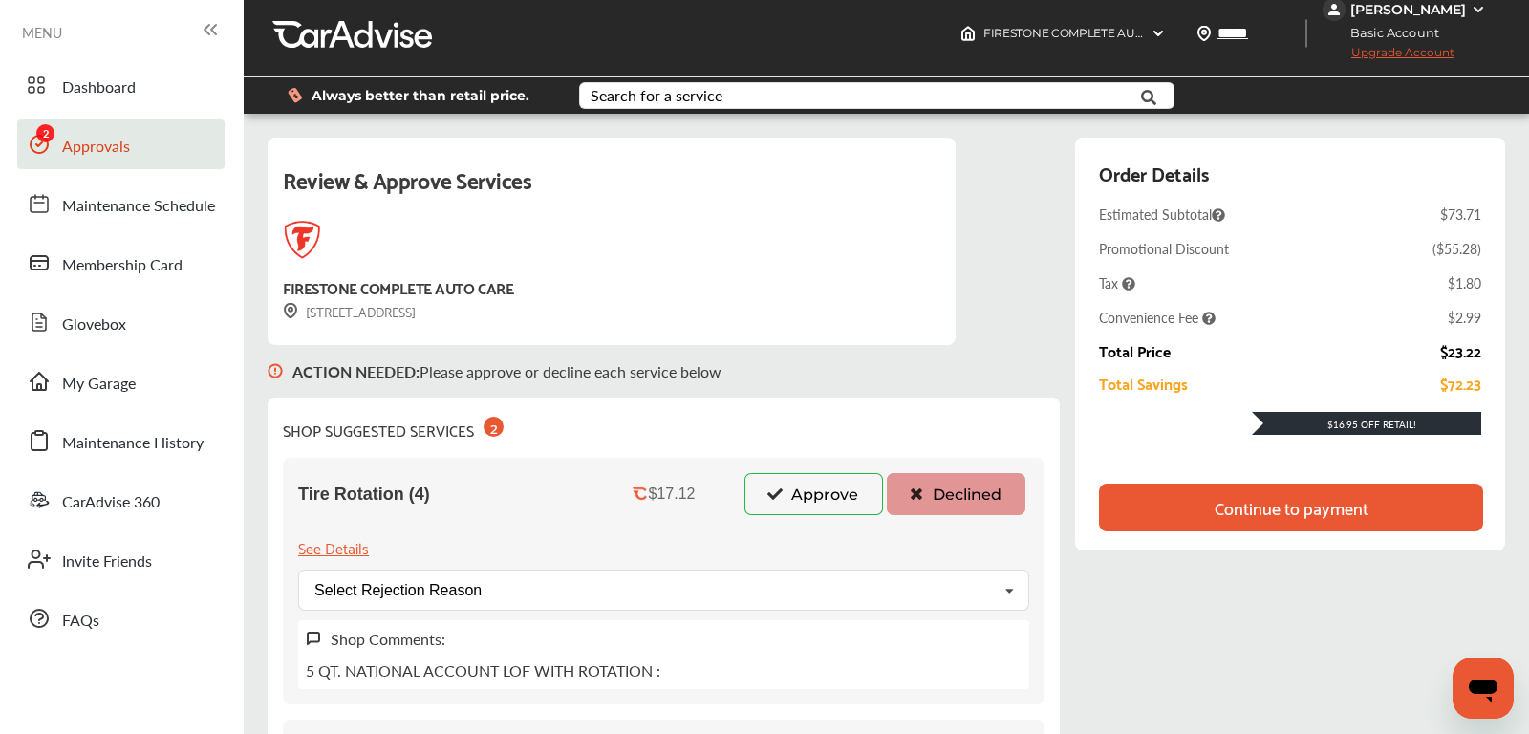
click at [1278, 504] on div "Continue to payment" at bounding box center [1291, 507] width 154 height 19
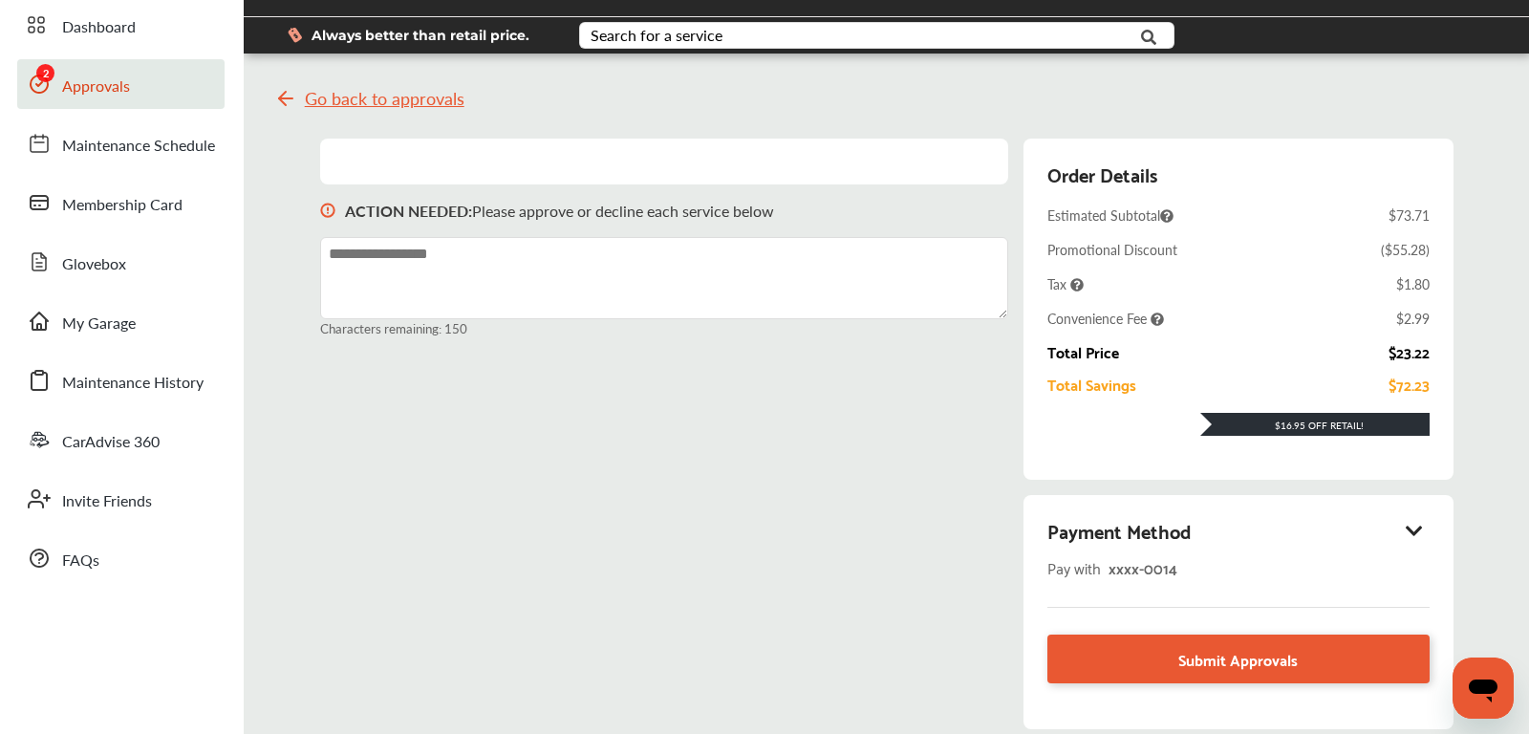
scroll to position [87, 0]
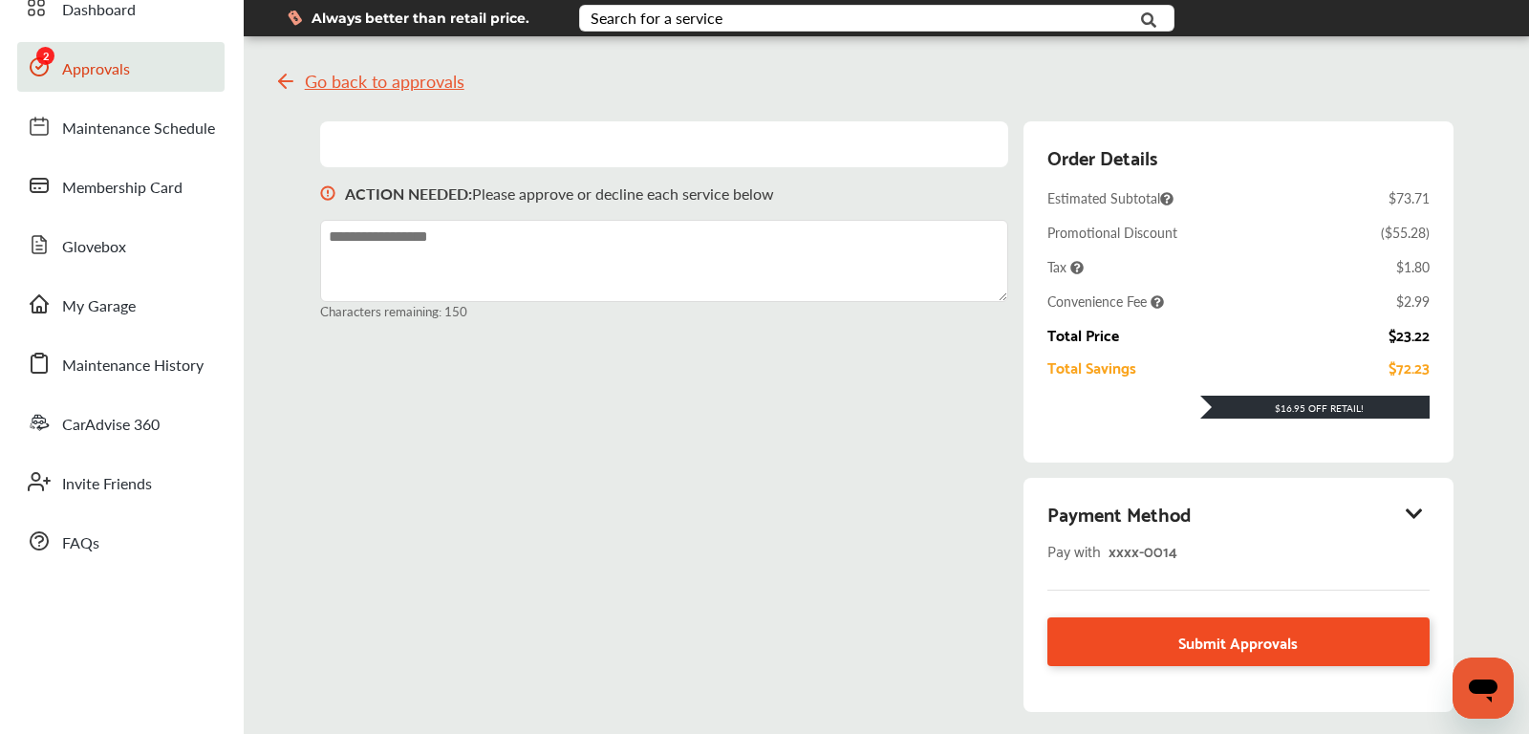
click at [1170, 636] on link "Submit Approvals" at bounding box center [1238, 641] width 382 height 49
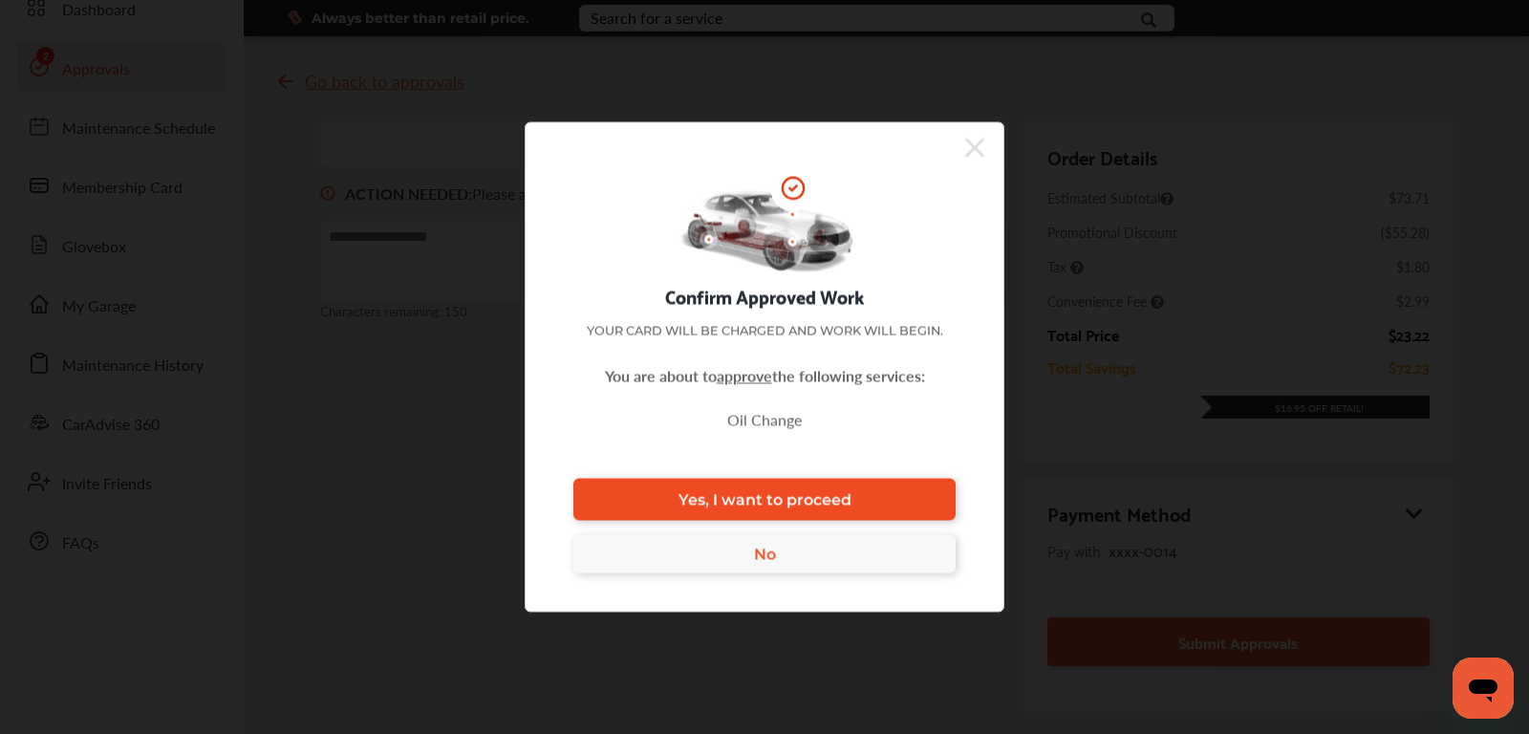
click at [890, 503] on link "Yes, I want to proceed" at bounding box center [764, 500] width 382 height 42
